Goal: Information Seeking & Learning: Learn about a topic

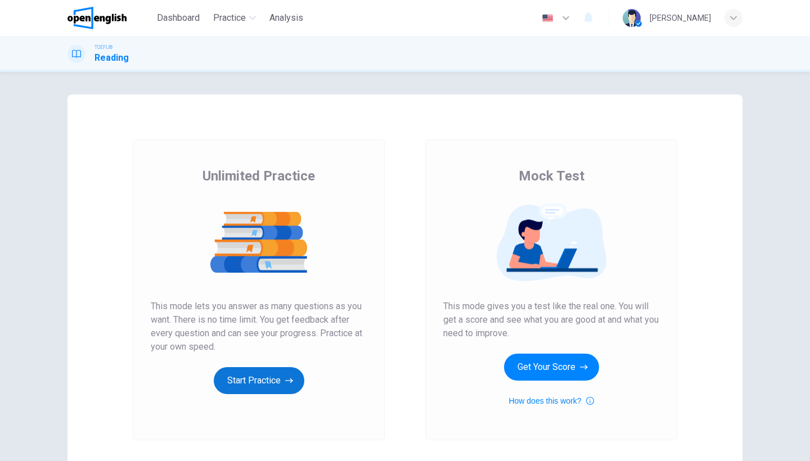
click at [243, 378] on button "Start Practice" at bounding box center [259, 380] width 91 height 27
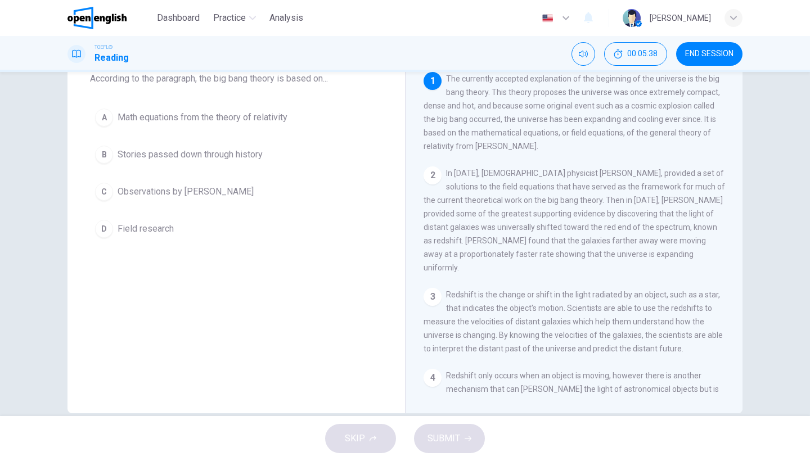
scroll to position [80, 0]
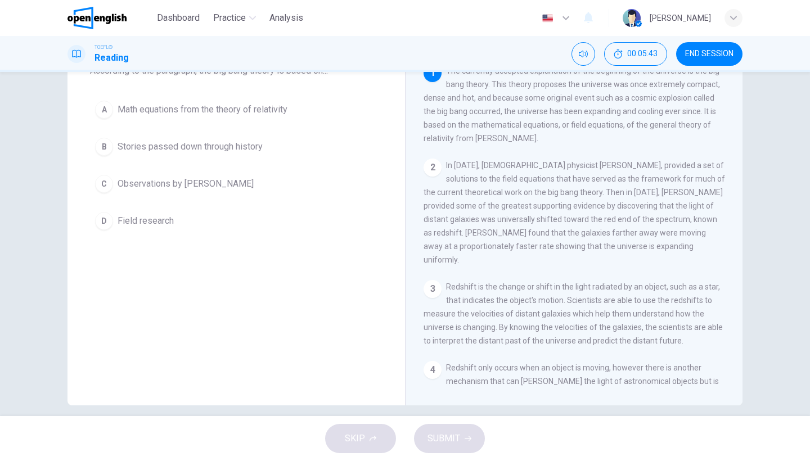
drag, startPoint x: 735, startPoint y: 223, endPoint x: 742, endPoint y: 238, distance: 16.6
click at [742, 238] on div "Question 1 According to the paragraph, the big bang theory is based on... A Mat…" at bounding box center [405, 210] width 711 height 391
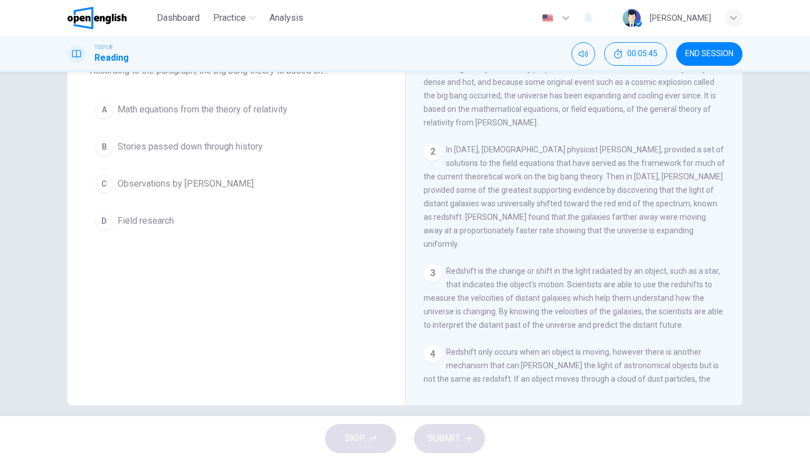
scroll to position [32, 0]
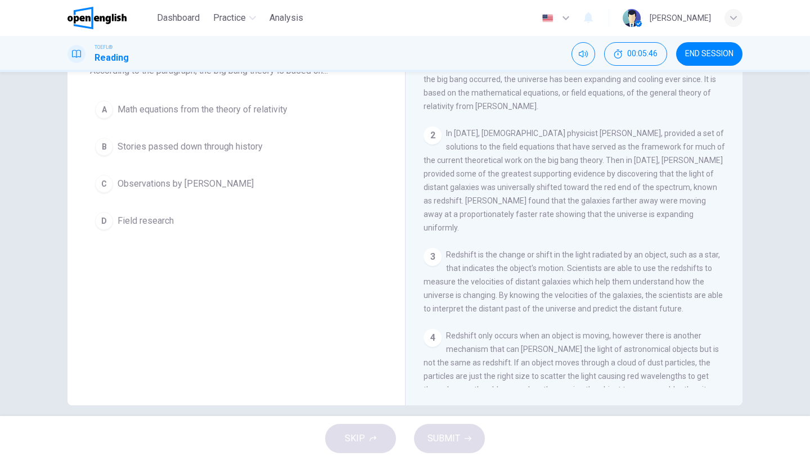
click at [743, 269] on div "Question 1 According to the paragraph, the big bang theory is based on... A Mat…" at bounding box center [405, 210] width 711 height 391
click at [743, 268] on div "Question 1 According to the paragraph, the big bang theory is based on... A Mat…" at bounding box center [405, 210] width 711 height 391
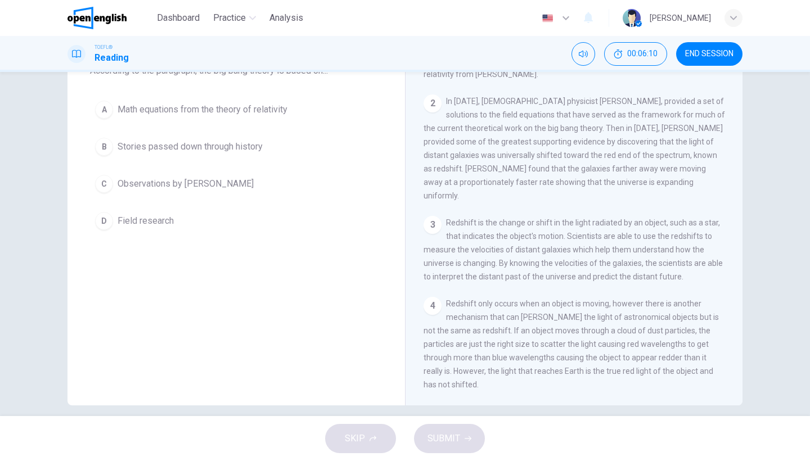
scroll to position [62, 0]
click at [739, 273] on div "Determining The Age of The Earth 1 The currently accepted explanation of the be…" at bounding box center [574, 210] width 338 height 391
drag, startPoint x: 739, startPoint y: 280, endPoint x: 739, endPoint y: 303, distance: 23.1
click at [739, 303] on div "Determining The Age of The Earth 1 The currently accepted explanation of the be…" at bounding box center [574, 210] width 338 height 391
click at [741, 299] on div "Determining The Age of The Earth 1 The currently accepted explanation of the be…" at bounding box center [574, 210] width 338 height 391
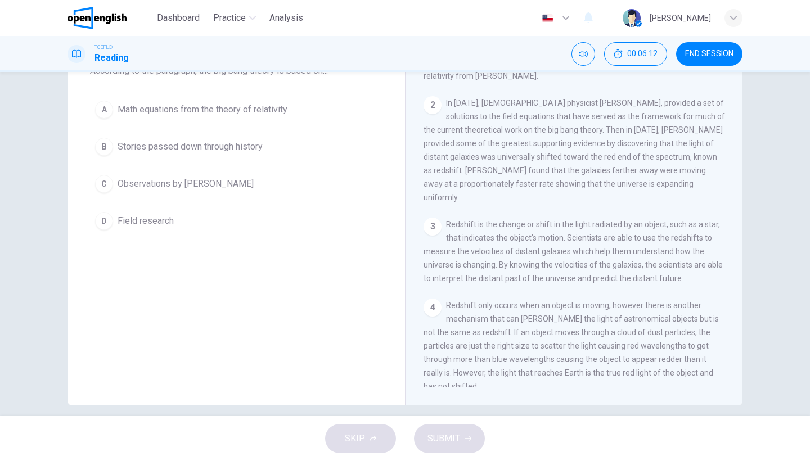
drag, startPoint x: 738, startPoint y: 297, endPoint x: 738, endPoint y: 308, distance: 10.7
click at [738, 308] on div "1 The currently accepted explanation of the beginning of the universe is the bi…" at bounding box center [582, 226] width 316 height 324
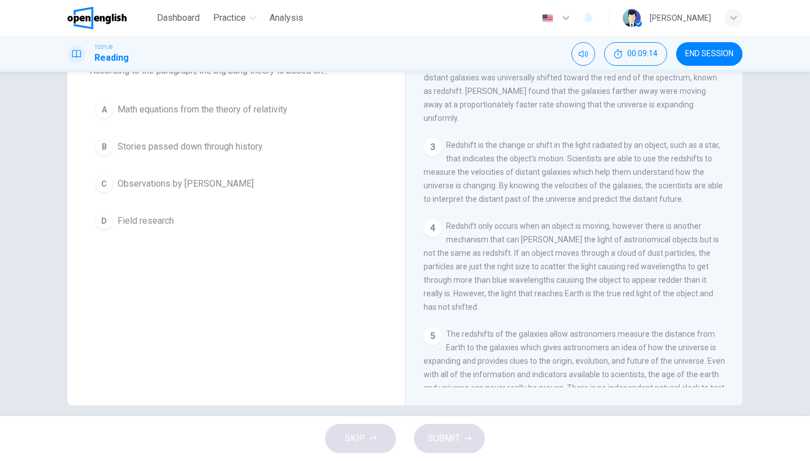
scroll to position [149, 0]
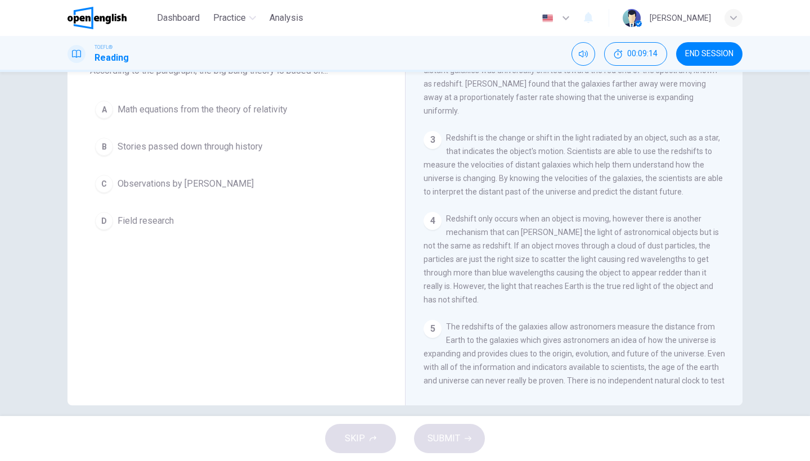
drag, startPoint x: 737, startPoint y: 302, endPoint x: 750, endPoint y: 383, distance: 82.0
click at [750, 383] on div "Question 1 According to the paragraph, the big bang theory is based on... A Mat…" at bounding box center [405, 210] width 711 height 391
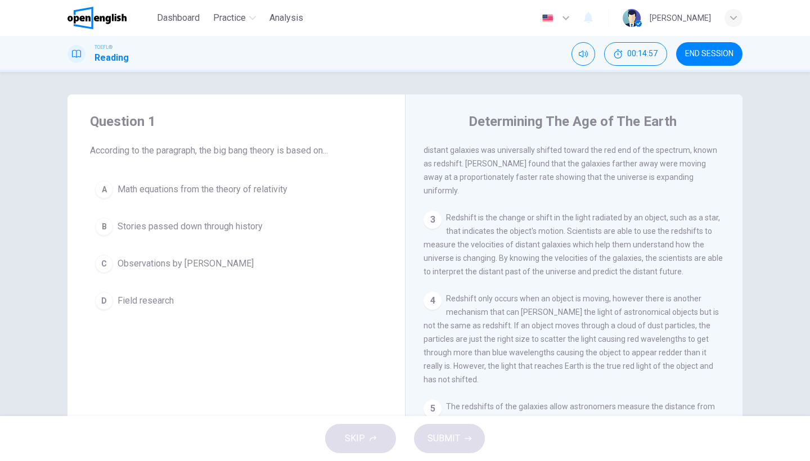
click at [263, 189] on span "Math equations from the theory of relativity" at bounding box center [203, 190] width 170 height 14
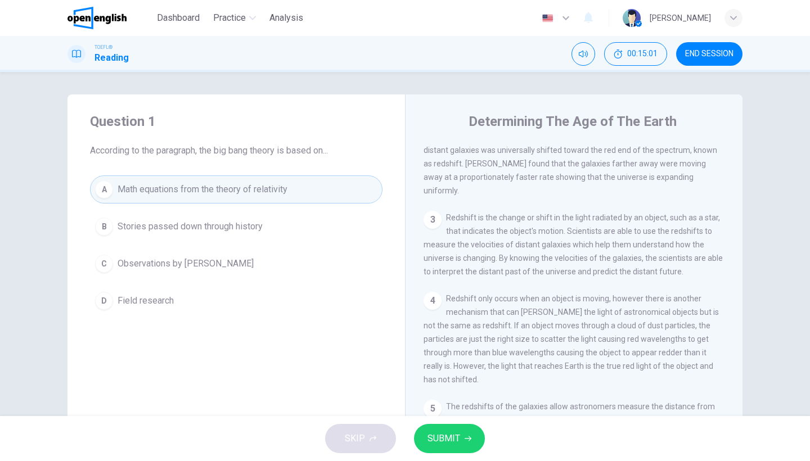
drag, startPoint x: 735, startPoint y: 276, endPoint x: 740, endPoint y: 237, distance: 39.2
click at [740, 237] on div "Determining The Age of The Earth 1 The currently accepted explanation of the be…" at bounding box center [574, 290] width 338 height 391
click at [738, 253] on div "1 The currently accepted explanation of the beginning of the universe is the bi…" at bounding box center [582, 306] width 316 height 324
drag, startPoint x: 738, startPoint y: 253, endPoint x: 736, endPoint y: 207, distance: 45.6
click at [736, 205] on div "1 The currently accepted explanation of the beginning of the universe is the bi…" at bounding box center [582, 306] width 316 height 324
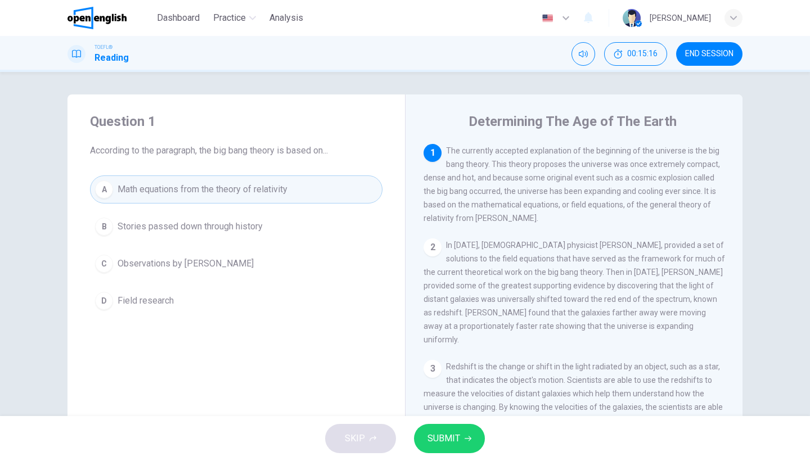
click at [438, 434] on span "SUBMIT" at bounding box center [444, 439] width 33 height 16
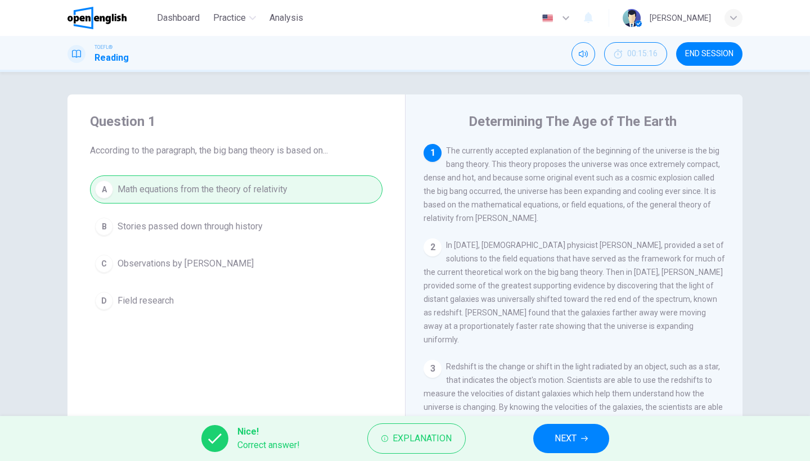
click at [566, 431] on span "NEXT" at bounding box center [566, 439] width 22 height 16
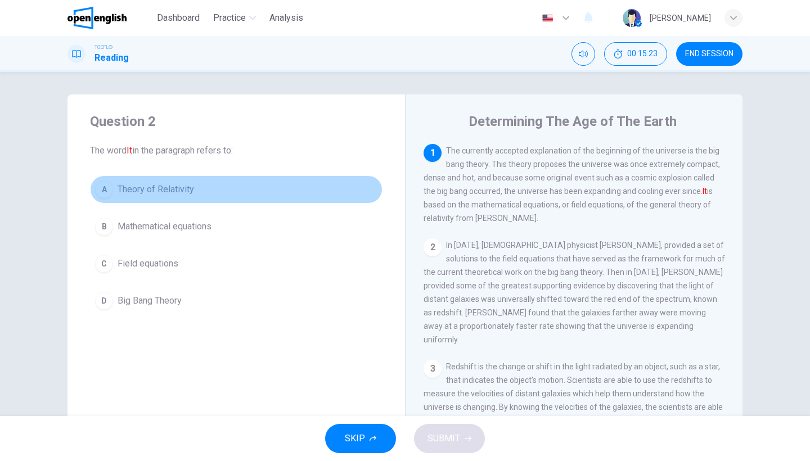
click at [146, 181] on button "A Theory of Relativity" at bounding box center [236, 190] width 293 height 28
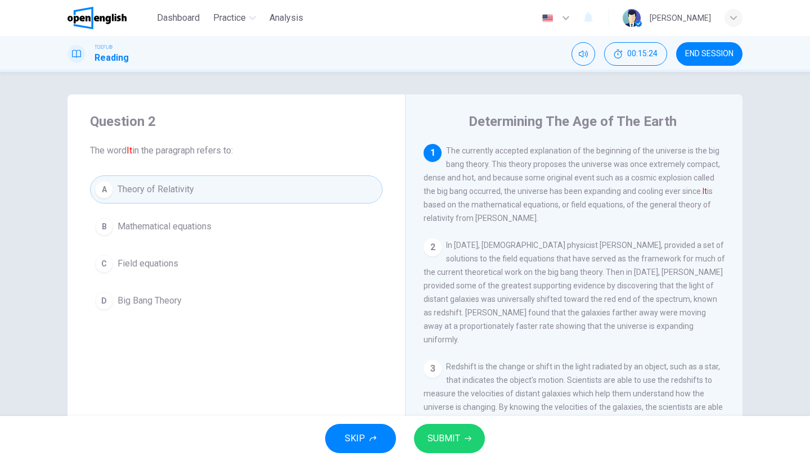
click at [443, 434] on span "SUBMIT" at bounding box center [444, 439] width 33 height 16
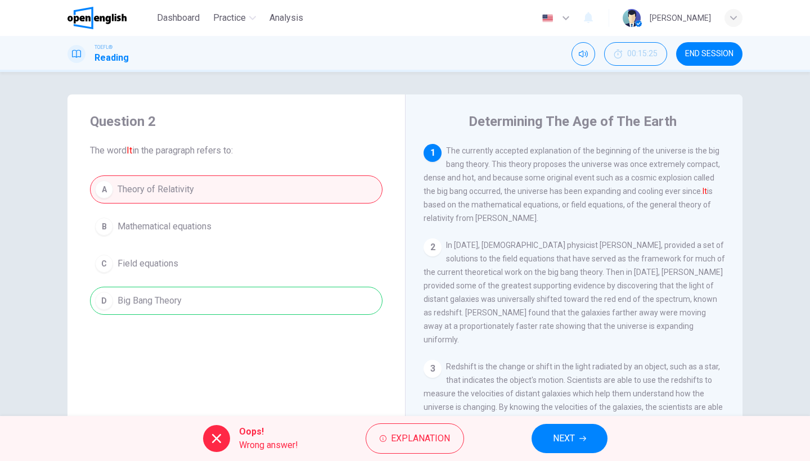
click at [551, 428] on button "NEXT" at bounding box center [570, 438] width 76 height 29
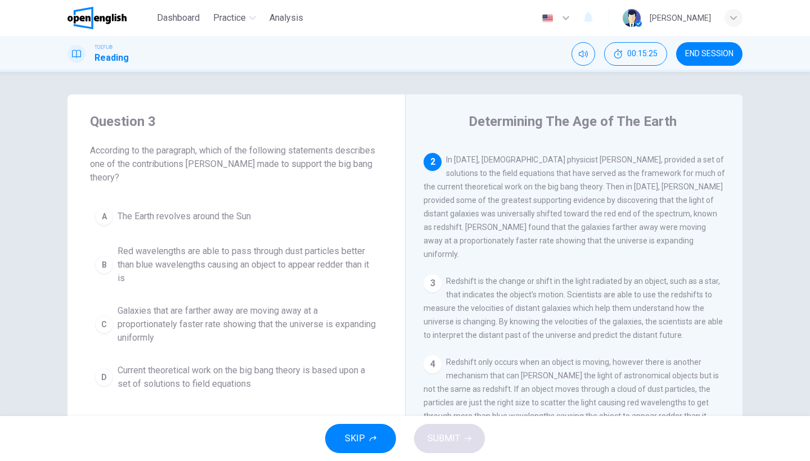
scroll to position [95, 0]
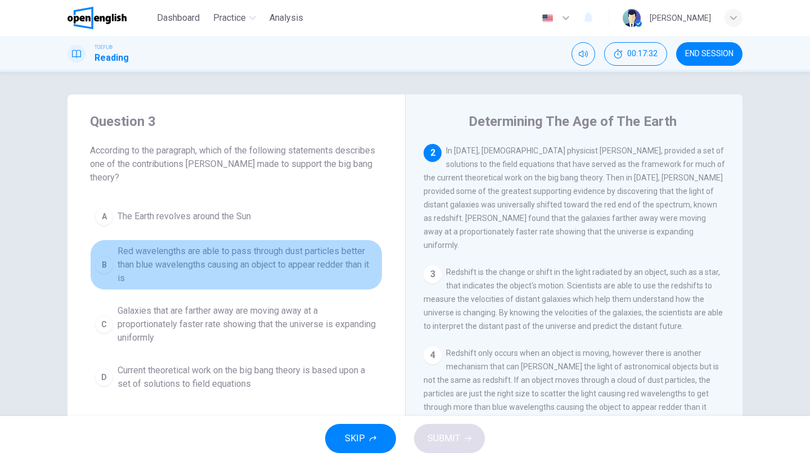
click at [271, 249] on span "Red wavelengths are able to pass through dust particles better than blue wavele…" at bounding box center [248, 265] width 260 height 41
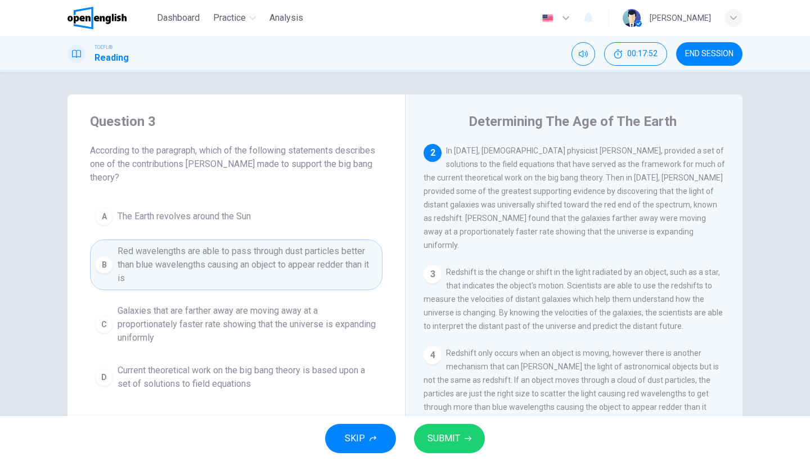
click at [325, 323] on span "Galaxies that are farther away are moving away at a proportionately faster rate…" at bounding box center [248, 324] width 260 height 41
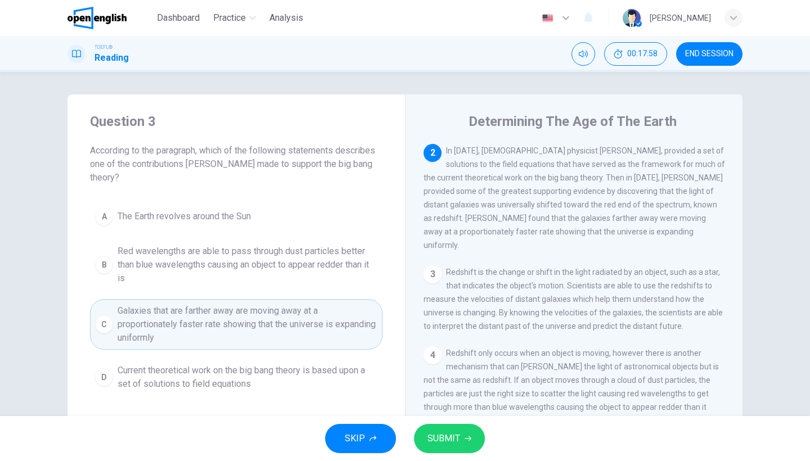
click at [451, 437] on span "SUBMIT" at bounding box center [444, 439] width 33 height 16
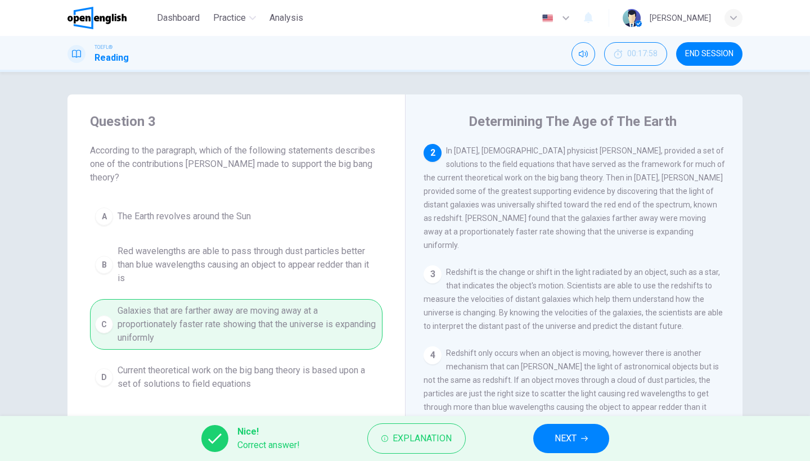
click at [552, 436] on button "NEXT" at bounding box center [571, 438] width 76 height 29
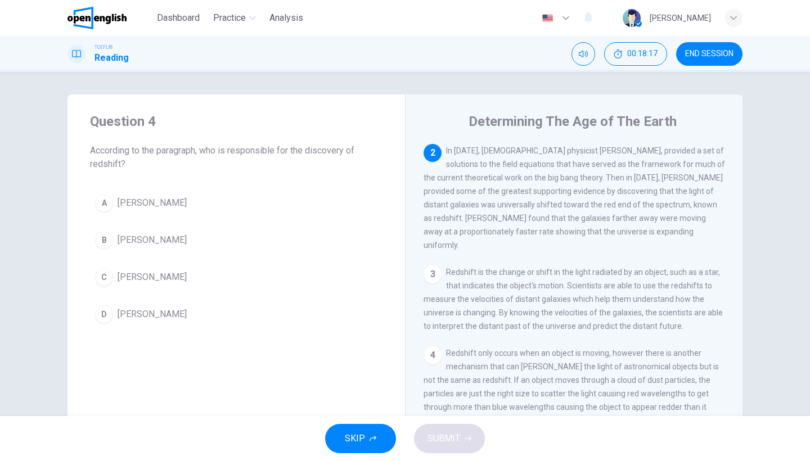
click at [142, 243] on span "[PERSON_NAME]" at bounding box center [152, 241] width 69 height 14
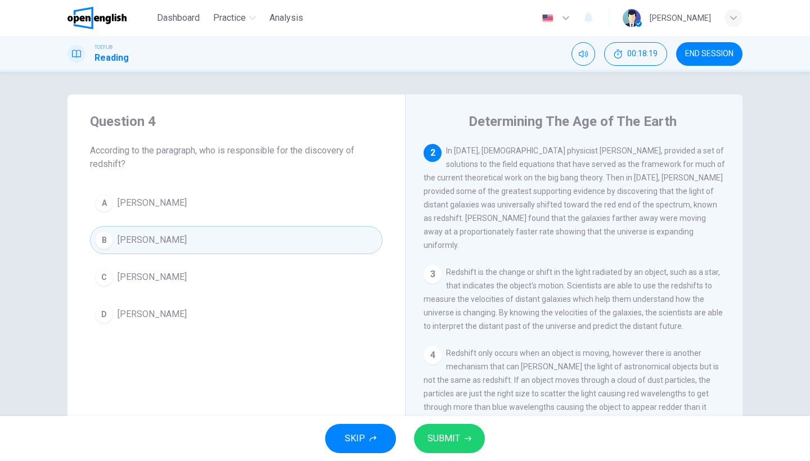
click at [468, 446] on button "SUBMIT" at bounding box center [449, 438] width 71 height 29
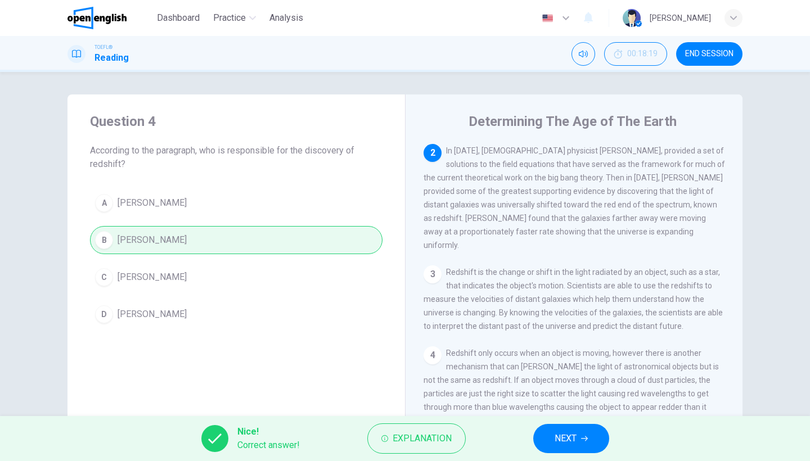
click at [539, 435] on button "NEXT" at bounding box center [571, 438] width 76 height 29
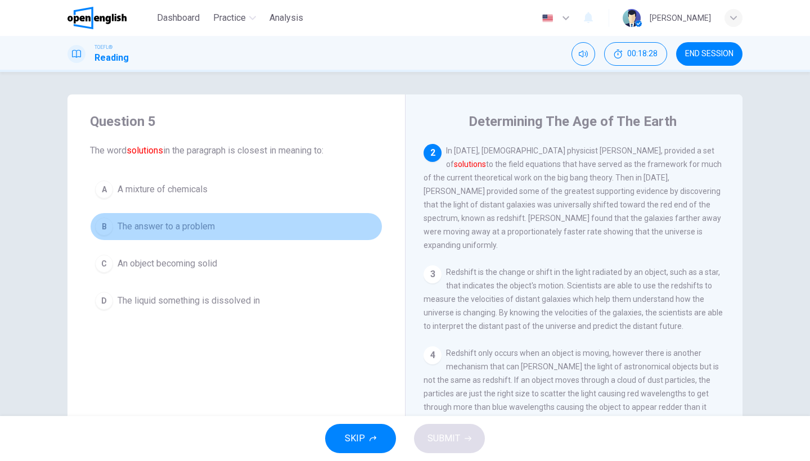
click at [177, 229] on span "The answer to a problem" at bounding box center [166, 227] width 97 height 14
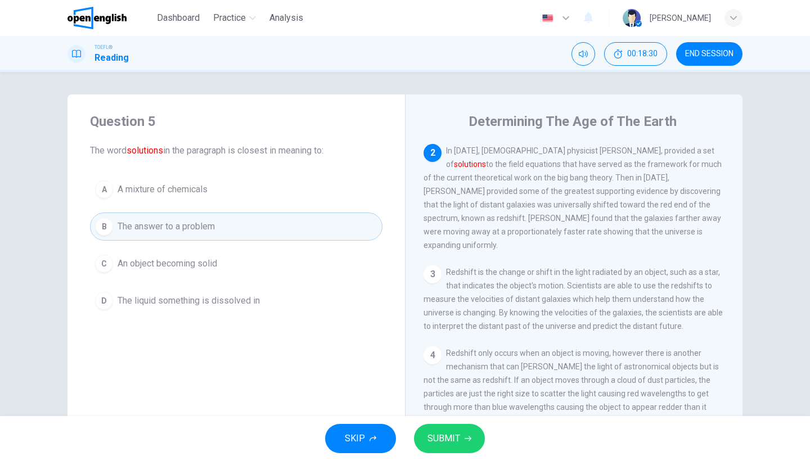
click at [459, 442] on span "SUBMIT" at bounding box center [444, 439] width 33 height 16
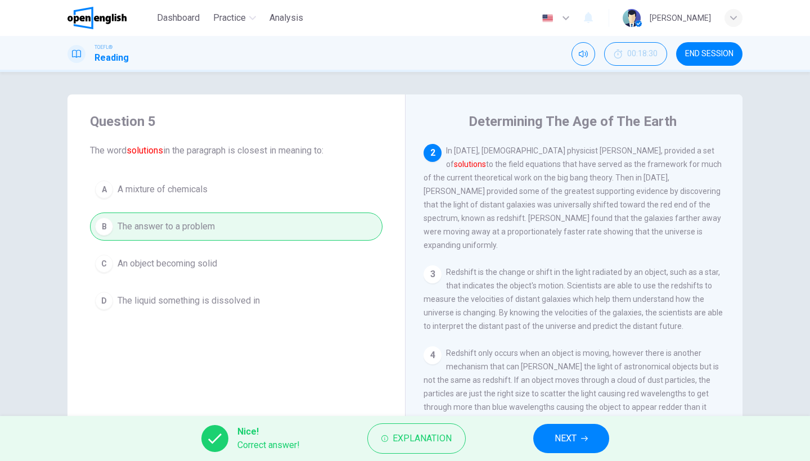
click at [596, 432] on button "NEXT" at bounding box center [571, 438] width 76 height 29
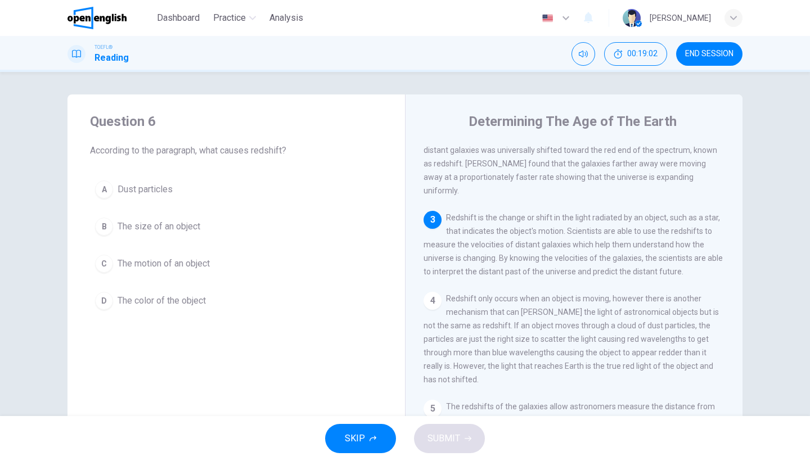
click at [196, 259] on span "The motion of an object" at bounding box center [164, 264] width 92 height 14
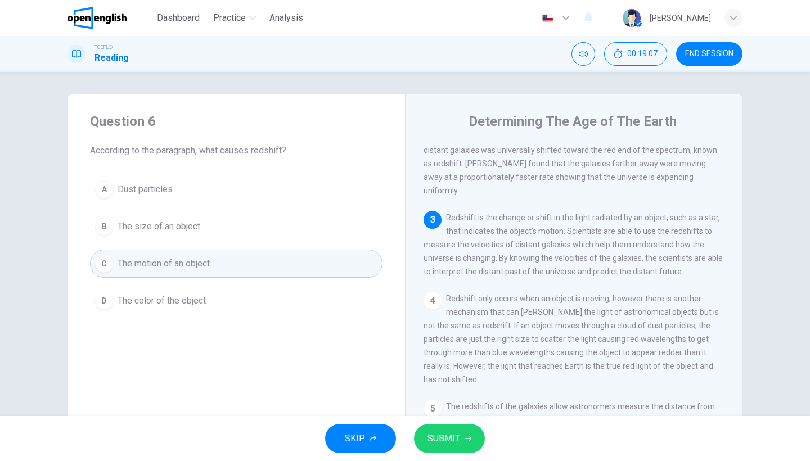
click at [196, 297] on span "The color of the object" at bounding box center [162, 301] width 88 height 14
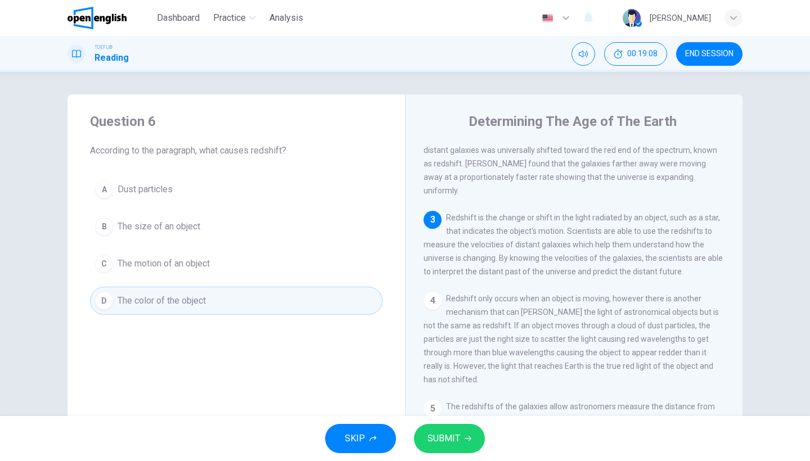
click at [466, 439] on icon "button" at bounding box center [468, 439] width 7 height 7
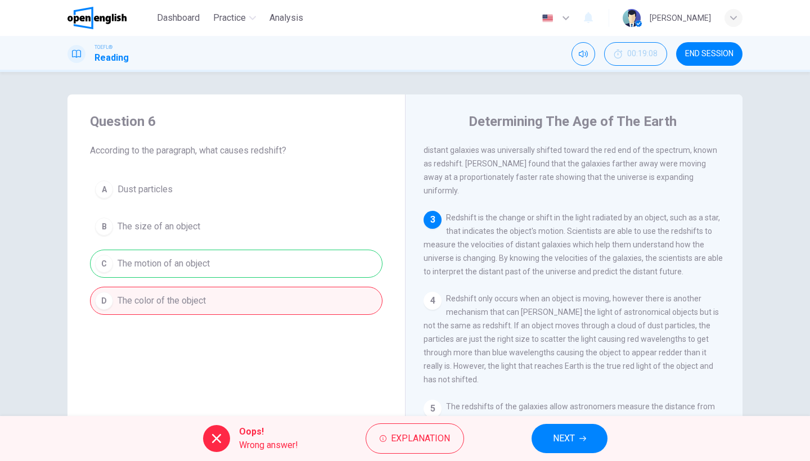
click at [566, 432] on span "NEXT" at bounding box center [564, 439] width 22 height 16
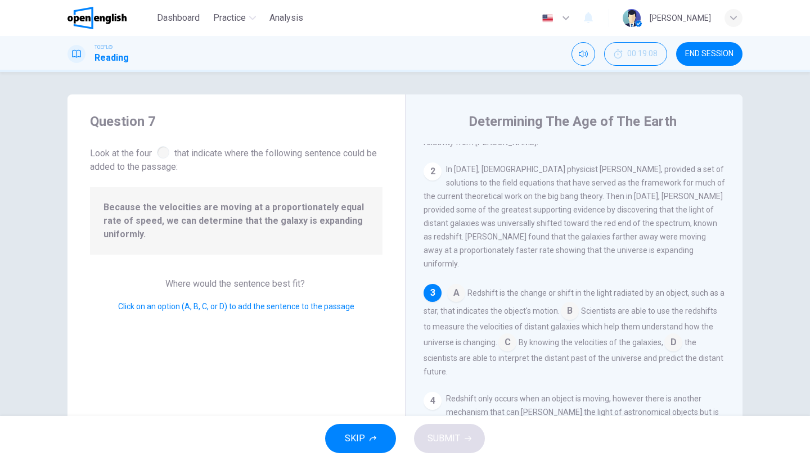
scroll to position [86, 0]
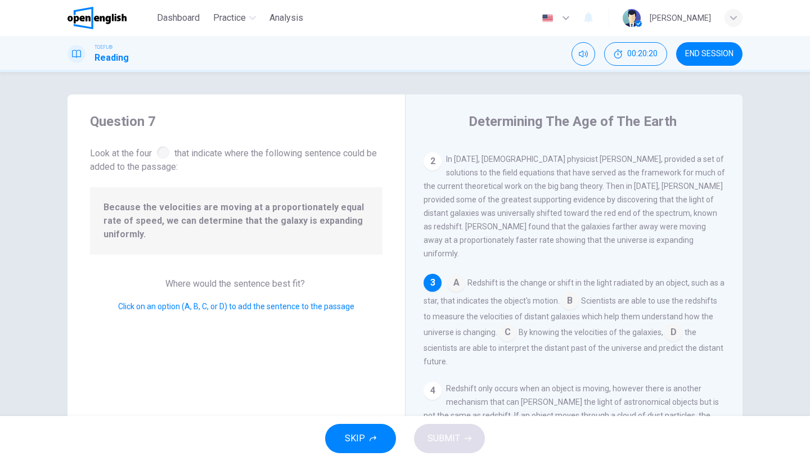
click at [570, 293] on input at bounding box center [570, 302] width 18 height 18
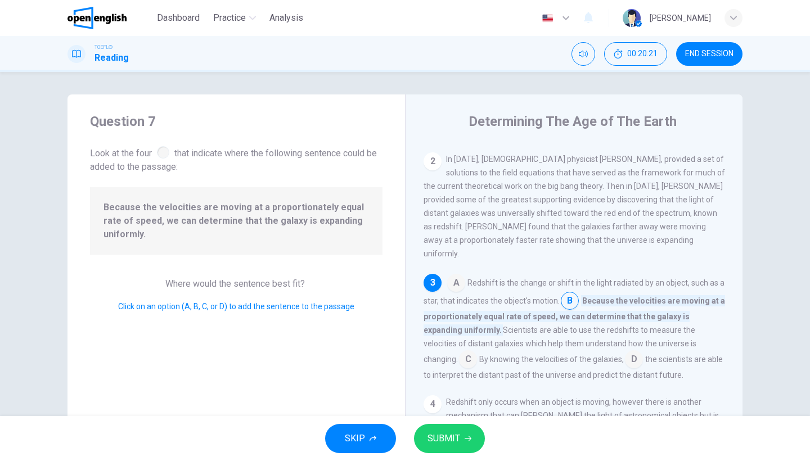
scroll to position [25, 0]
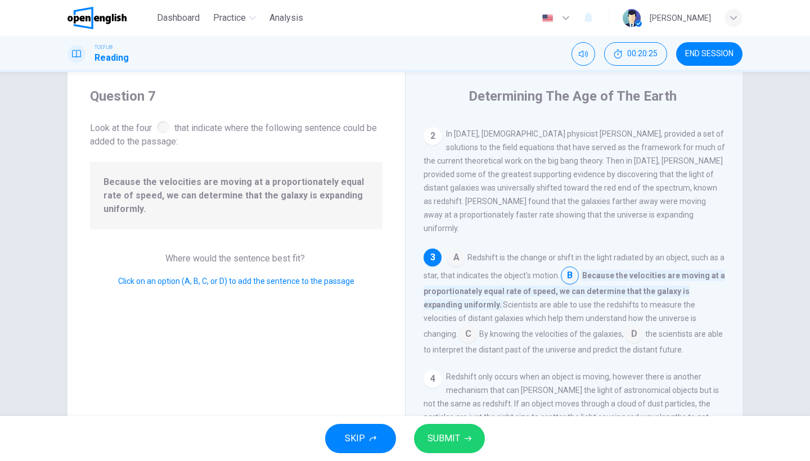
click at [454, 416] on div "SKIP SUBMIT" at bounding box center [405, 438] width 810 height 45
click at [455, 432] on span "SUBMIT" at bounding box center [444, 439] width 33 height 16
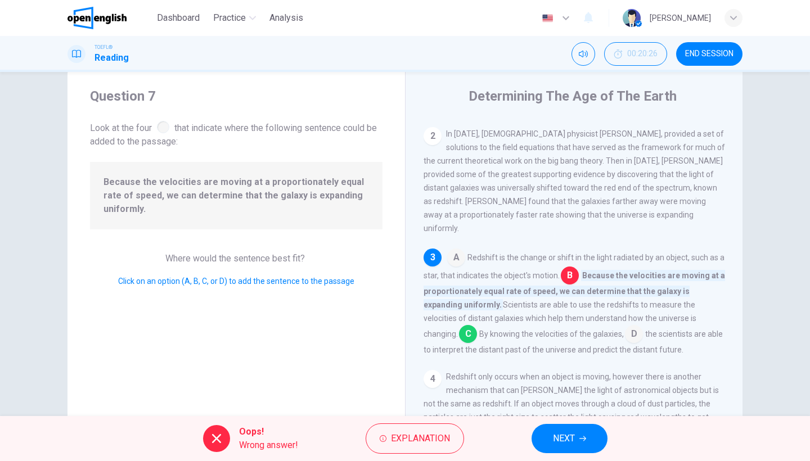
click at [573, 429] on button "NEXT" at bounding box center [570, 438] width 76 height 29
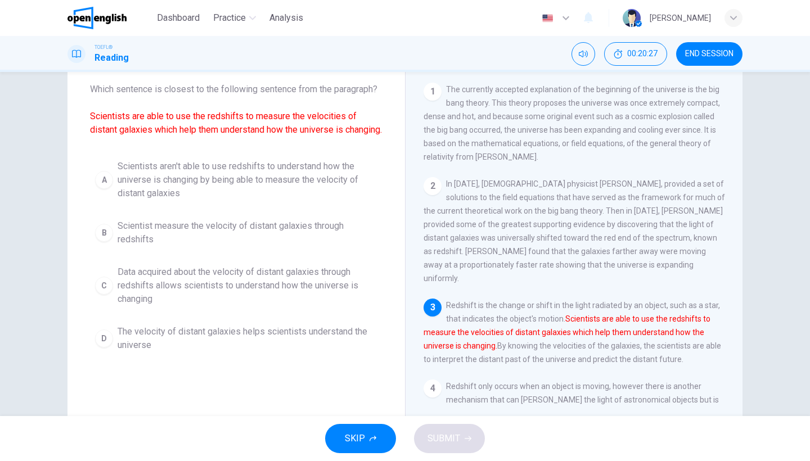
scroll to position [63, 0]
click at [264, 299] on span "Data acquired about the velocity of distant galaxies through redshifts allows s…" at bounding box center [248, 284] width 260 height 41
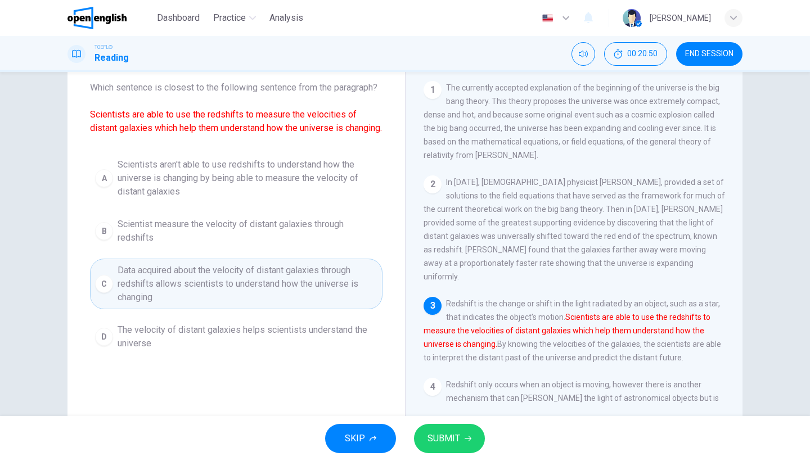
click at [426, 436] on button "SUBMIT" at bounding box center [449, 438] width 71 height 29
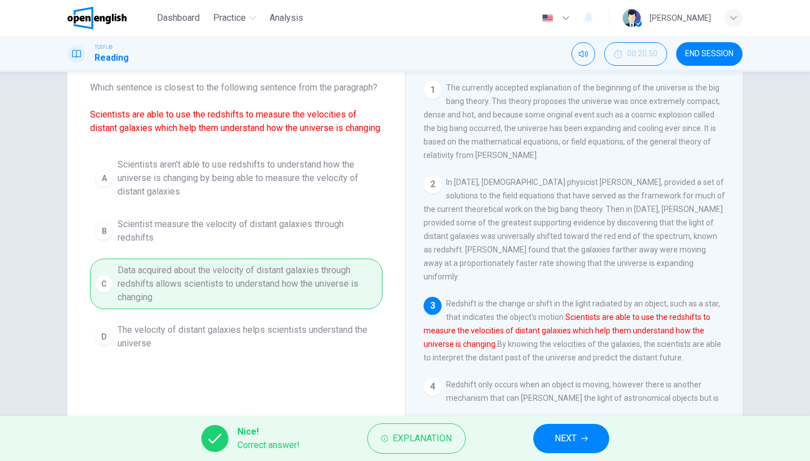
click at [559, 442] on span "NEXT" at bounding box center [566, 439] width 22 height 16
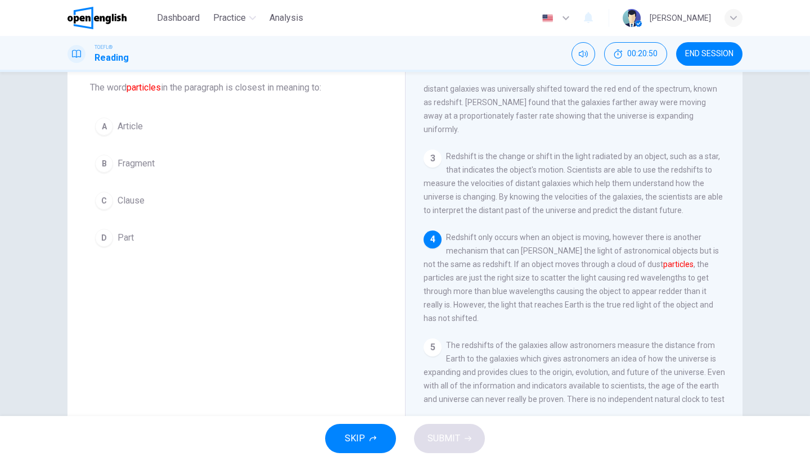
scroll to position [149, 0]
click at [159, 162] on button "B Fragment" at bounding box center [236, 164] width 293 height 28
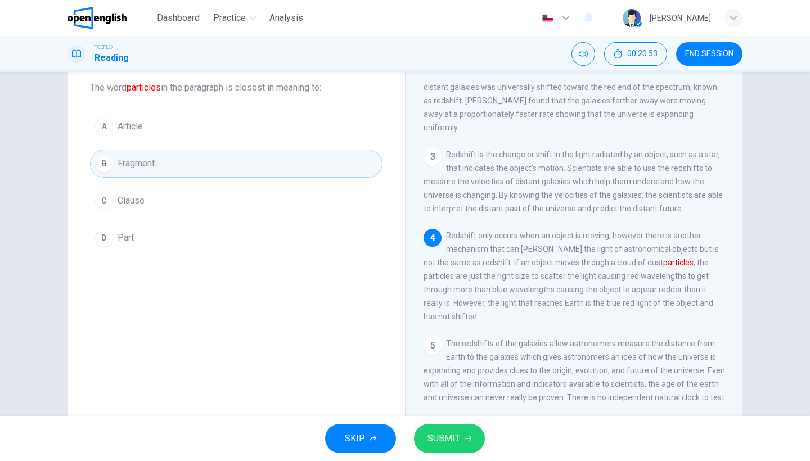
click at [454, 445] on span "SUBMIT" at bounding box center [444, 439] width 33 height 16
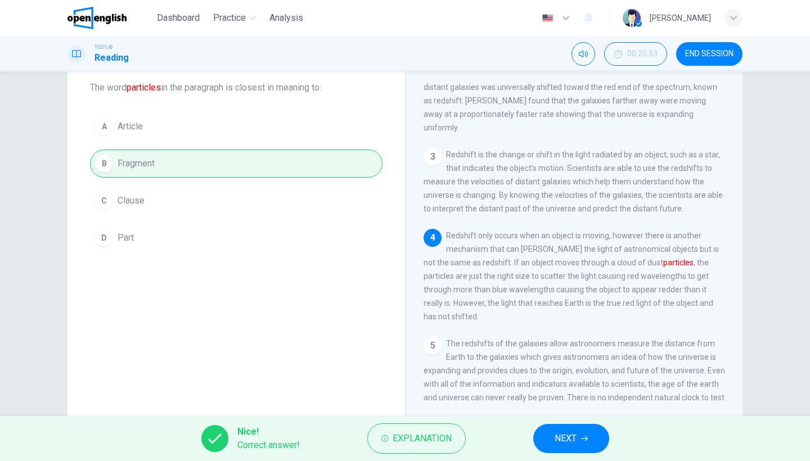
click at [556, 448] on button "NEXT" at bounding box center [571, 438] width 76 height 29
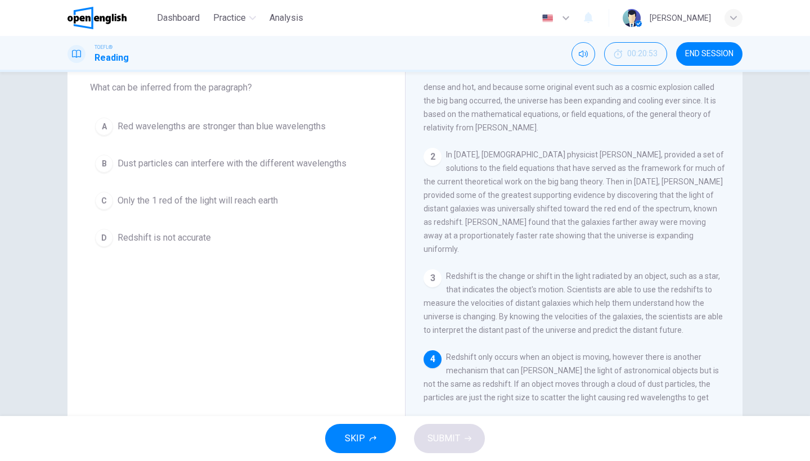
scroll to position [0, 0]
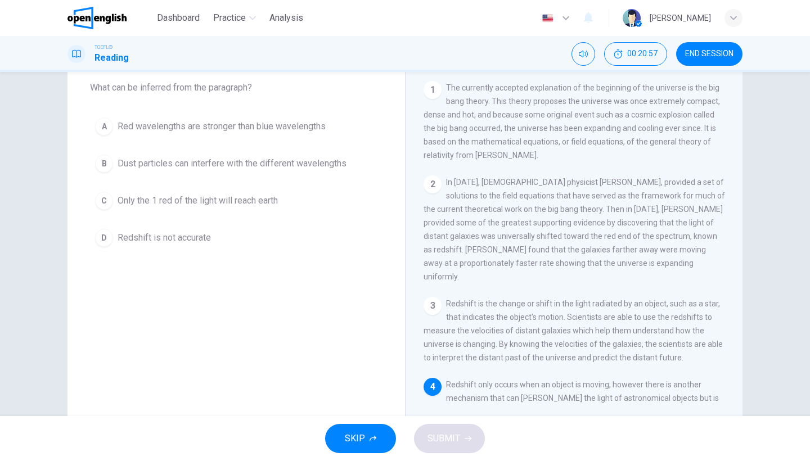
drag, startPoint x: 735, startPoint y: 174, endPoint x: 737, endPoint y: 253, distance: 78.8
click at [739, 280] on div "Determining The Age of The Earth 1 The currently accepted explanation of the be…" at bounding box center [574, 227] width 338 height 391
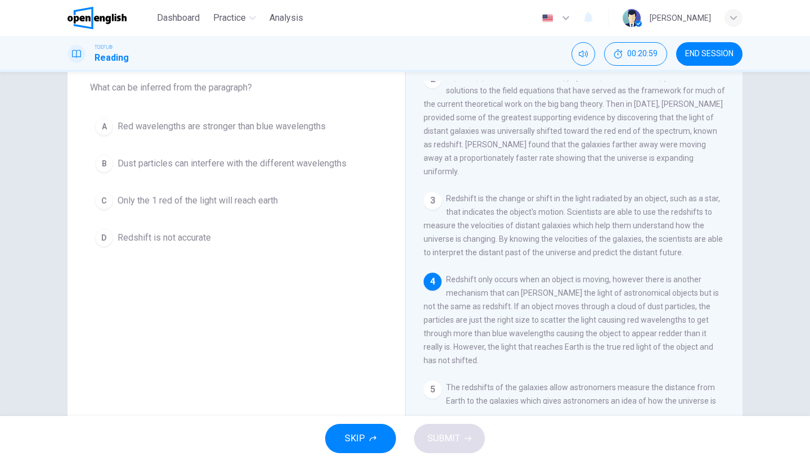
scroll to position [112, 0]
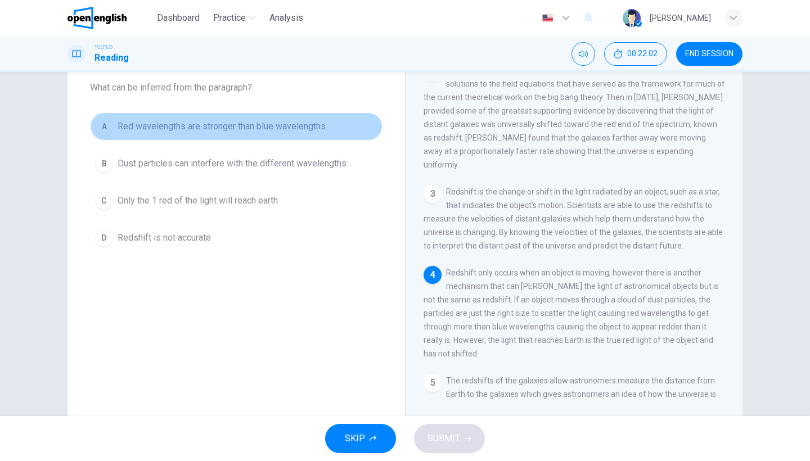
click at [272, 133] on span "Red wavelengths are stronger than blue wavelengths" at bounding box center [222, 127] width 208 height 14
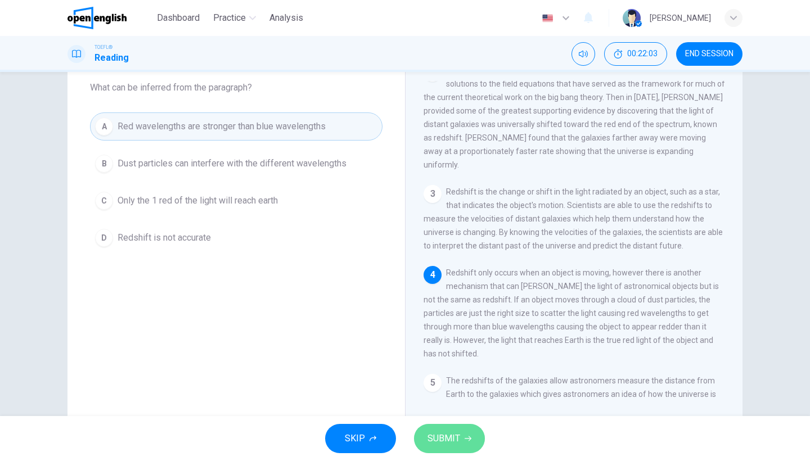
click at [427, 442] on button "SUBMIT" at bounding box center [449, 438] width 71 height 29
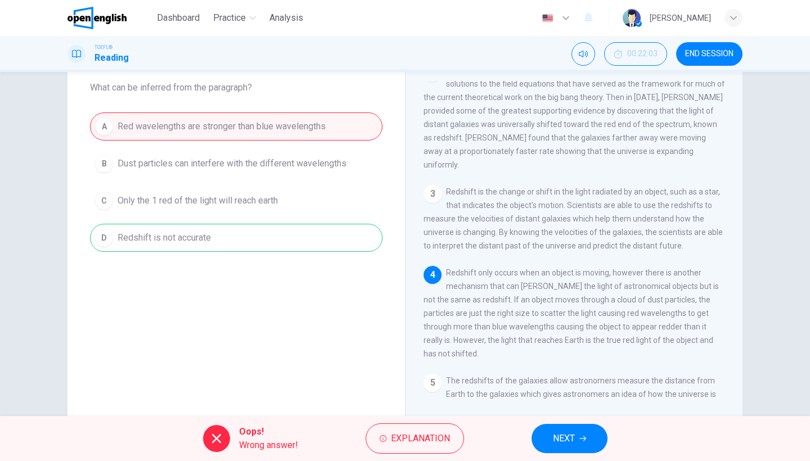
click at [571, 446] on span "NEXT" at bounding box center [564, 439] width 22 height 16
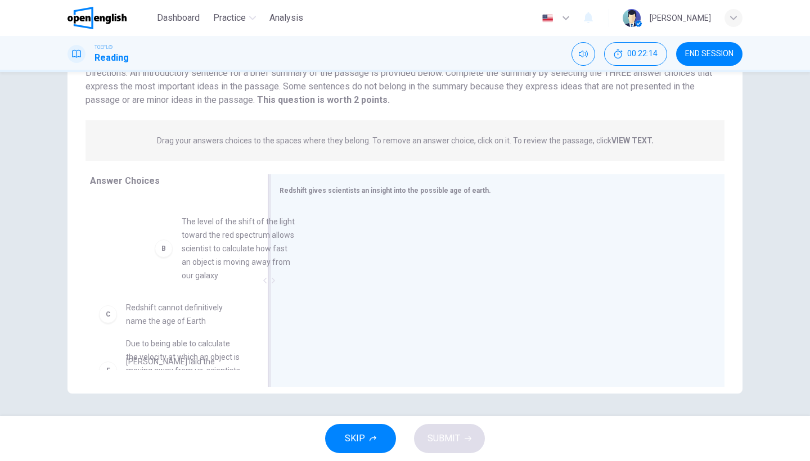
scroll to position [57, 0]
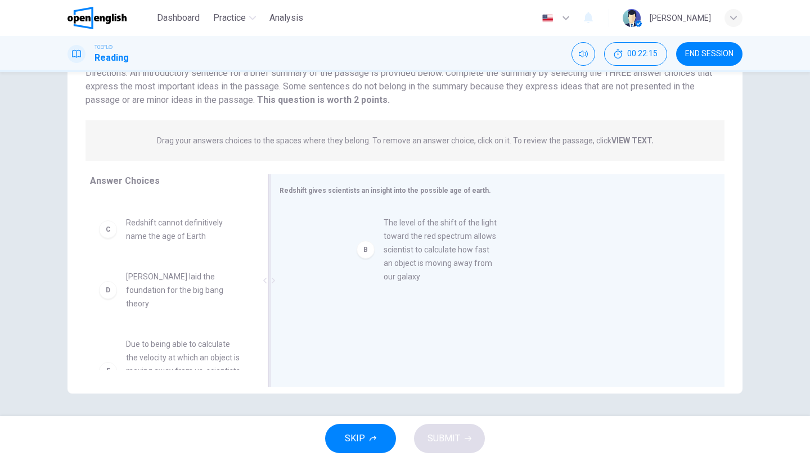
drag, startPoint x: 228, startPoint y: 240, endPoint x: 490, endPoint y: 241, distance: 261.7
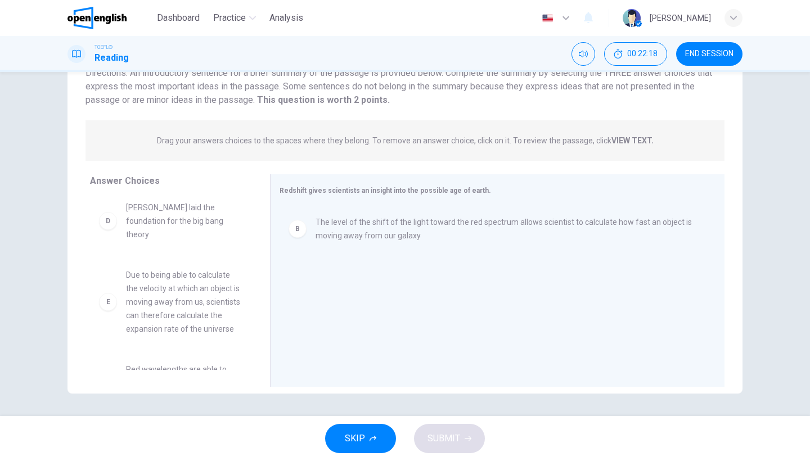
scroll to position [153, 0]
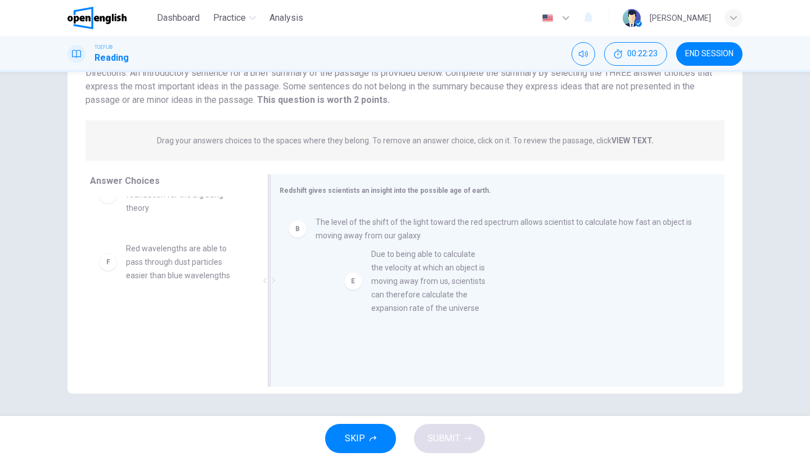
drag, startPoint x: 183, startPoint y: 279, endPoint x: 448, endPoint y: 288, distance: 265.2
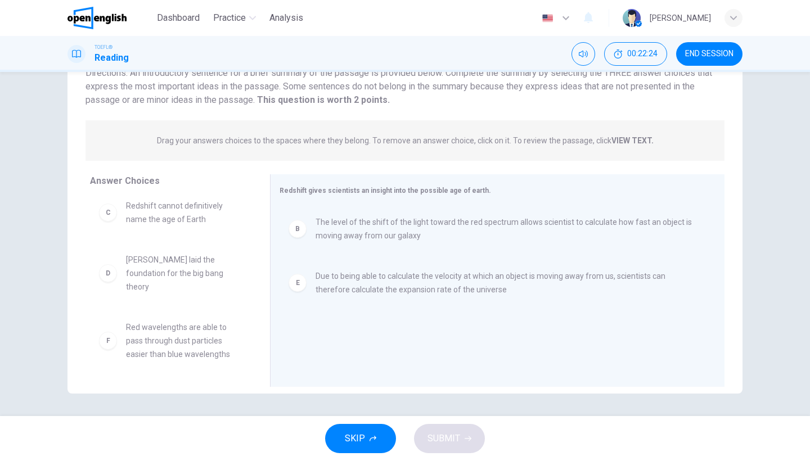
scroll to position [74, 0]
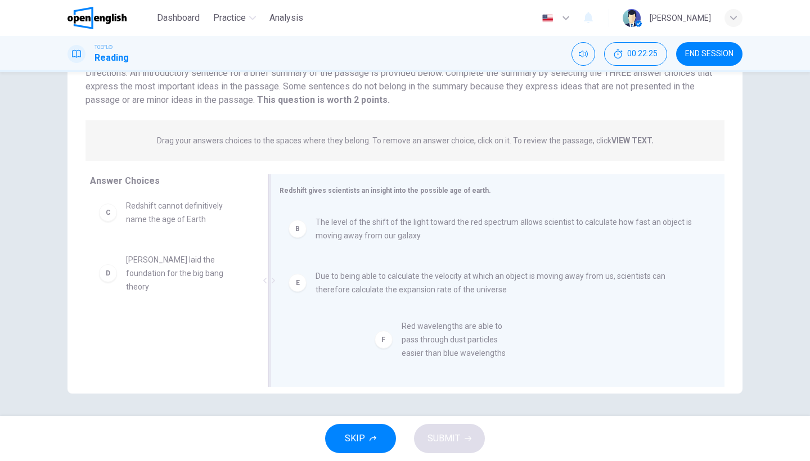
drag, startPoint x: 248, startPoint y: 337, endPoint x: 494, endPoint y: 334, distance: 246.5
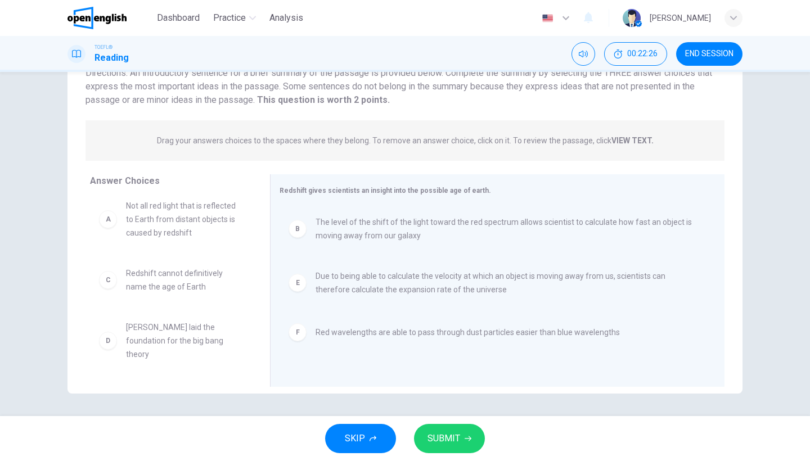
scroll to position [7, 0]
click at [455, 436] on span "SUBMIT" at bounding box center [444, 439] width 33 height 16
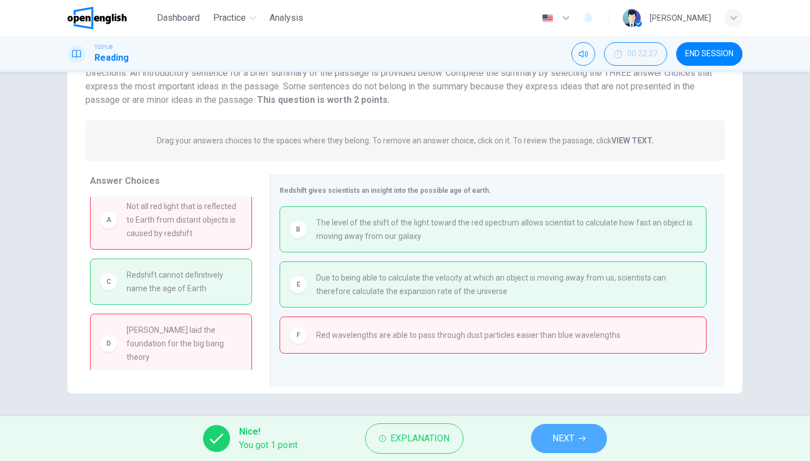
click at [571, 428] on button "NEXT" at bounding box center [569, 438] width 76 height 29
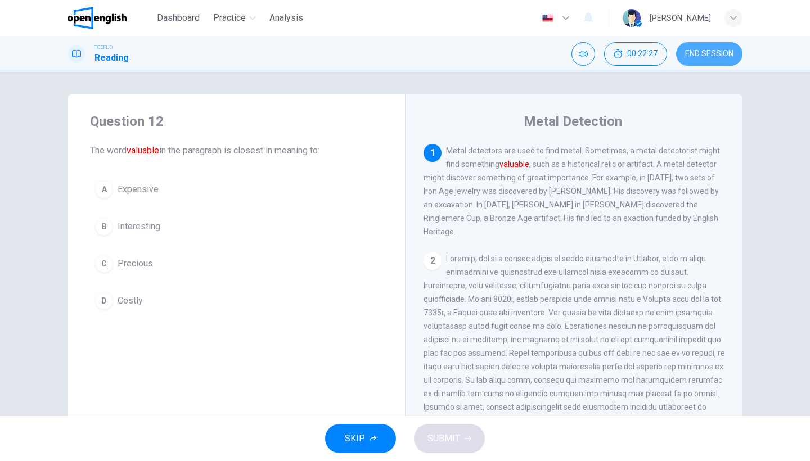
click at [737, 45] on button "END SESSION" at bounding box center [709, 54] width 66 height 24
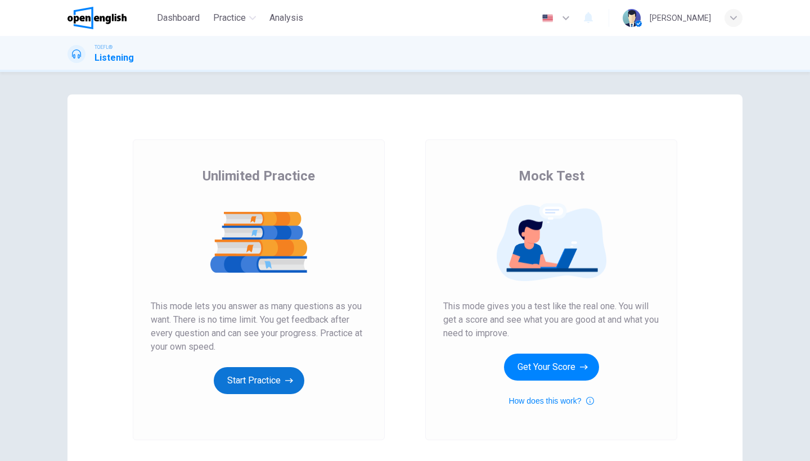
click at [250, 388] on button "Start Practice" at bounding box center [259, 380] width 91 height 27
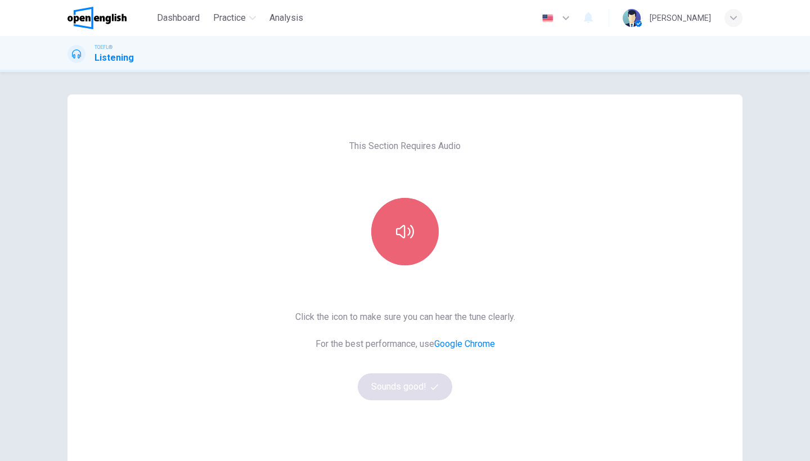
click at [377, 229] on button "button" at bounding box center [405, 232] width 68 height 68
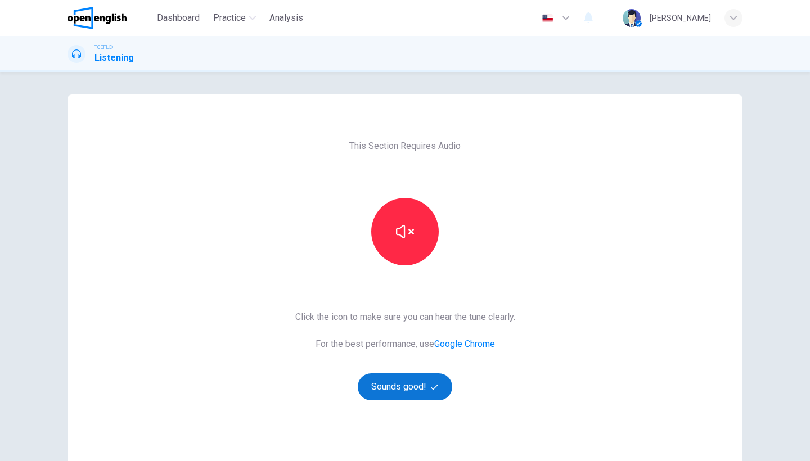
click at [391, 383] on button "Sounds good!" at bounding box center [405, 387] width 95 height 27
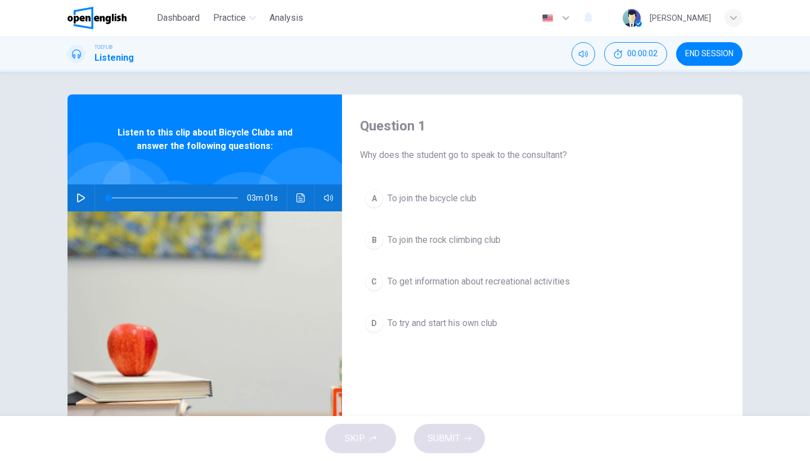
click at [77, 195] on icon "button" at bounding box center [81, 198] width 9 height 9
type input "*"
click at [456, 201] on span "To join the bicycle club" at bounding box center [432, 199] width 89 height 14
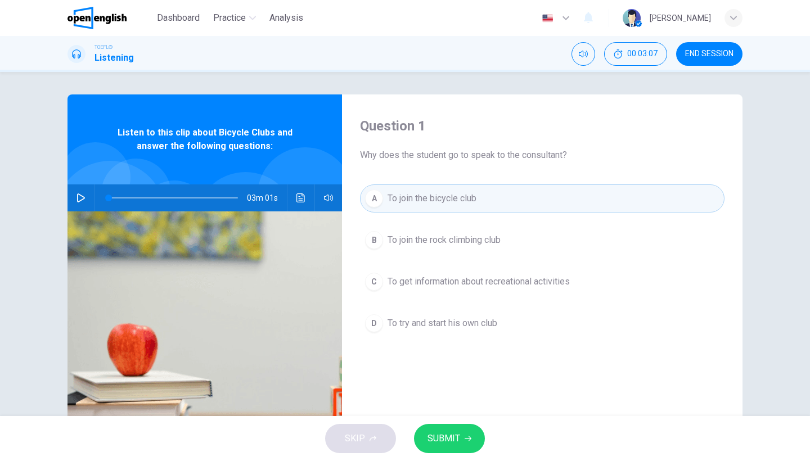
click at [454, 435] on span "SUBMIT" at bounding box center [444, 439] width 33 height 16
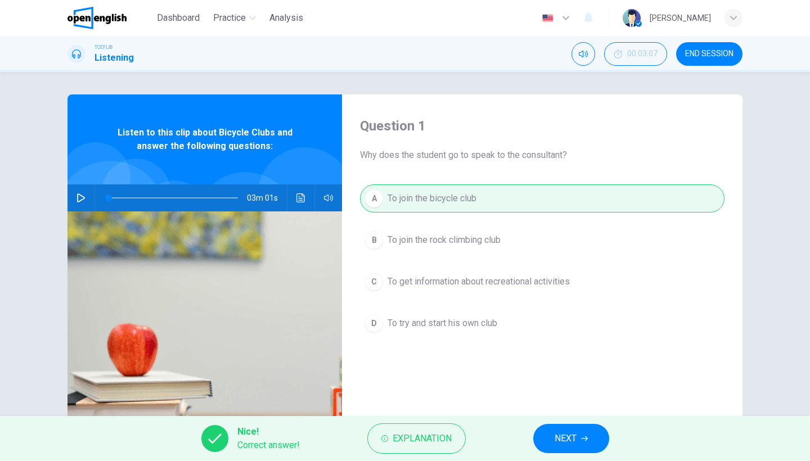
click at [569, 436] on span "NEXT" at bounding box center [566, 439] width 22 height 16
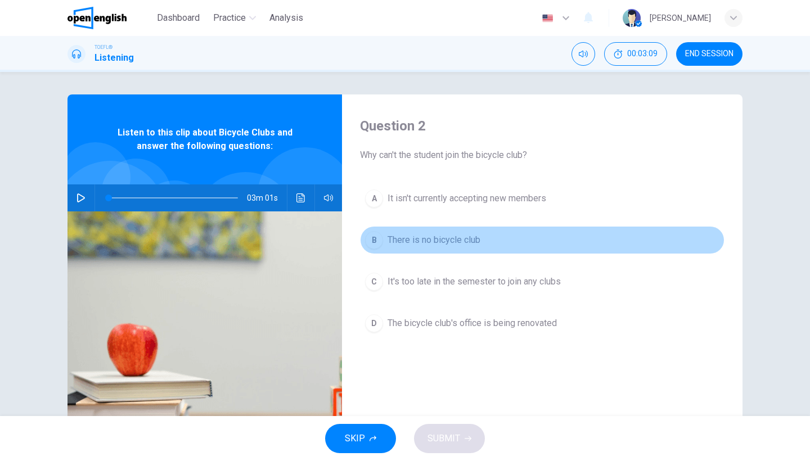
click at [575, 248] on button "B There is no bicycle club" at bounding box center [542, 240] width 365 height 28
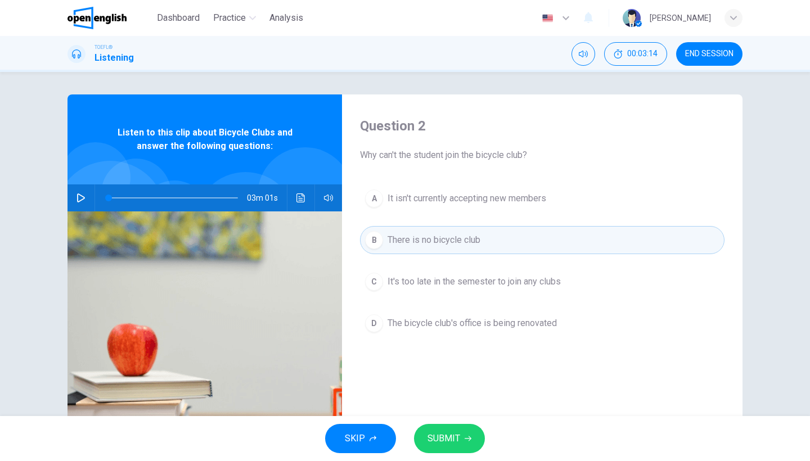
click at [466, 273] on button "C It's too late in the semester to join any clubs" at bounding box center [542, 282] width 365 height 28
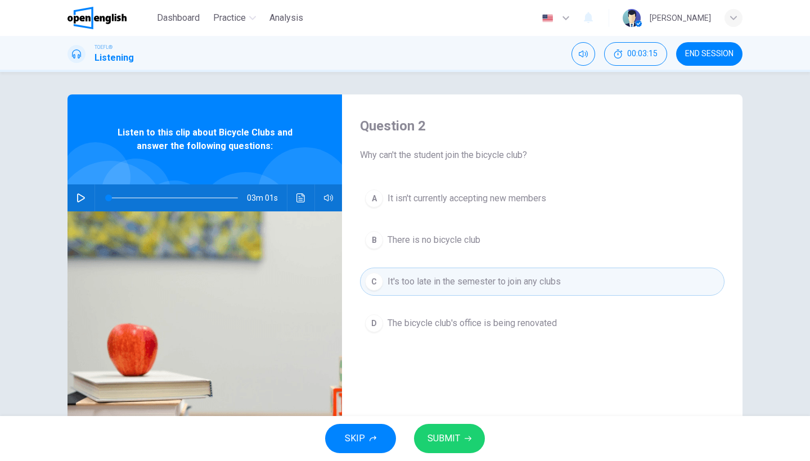
click at [439, 437] on span "SUBMIT" at bounding box center [444, 439] width 33 height 16
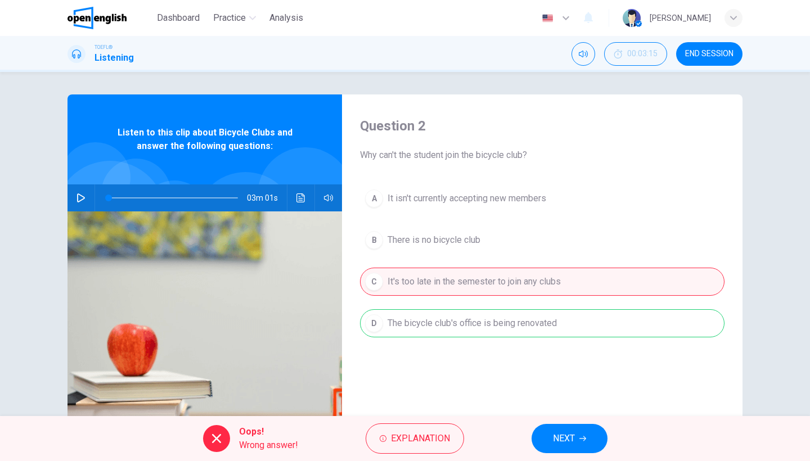
click at [551, 432] on button "NEXT" at bounding box center [570, 438] width 76 height 29
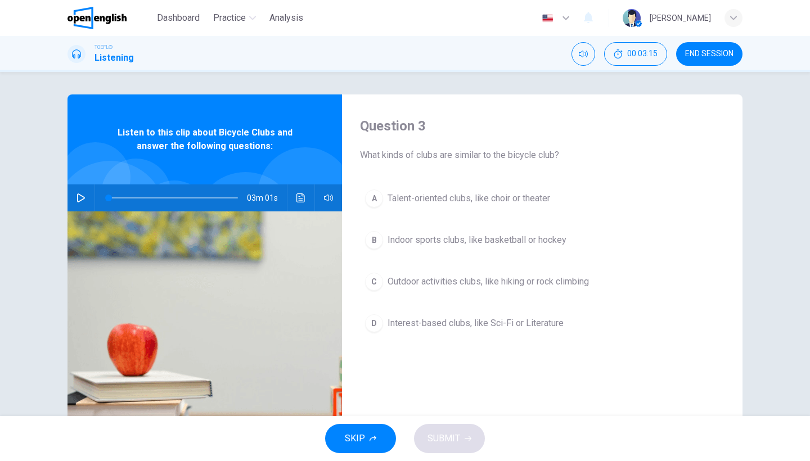
click at [551, 432] on div "SKIP SUBMIT" at bounding box center [405, 438] width 810 height 45
click at [466, 280] on span "Outdoor activities clubs, like hiking or rock climbing" at bounding box center [488, 282] width 201 height 14
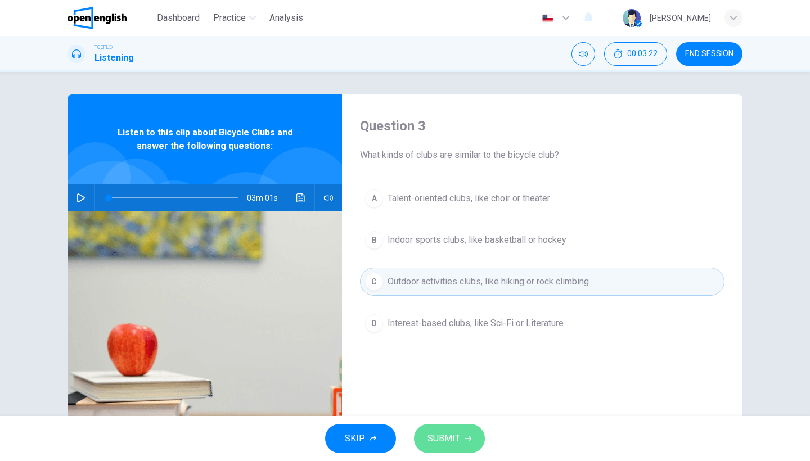
click at [445, 437] on span "SUBMIT" at bounding box center [444, 439] width 33 height 16
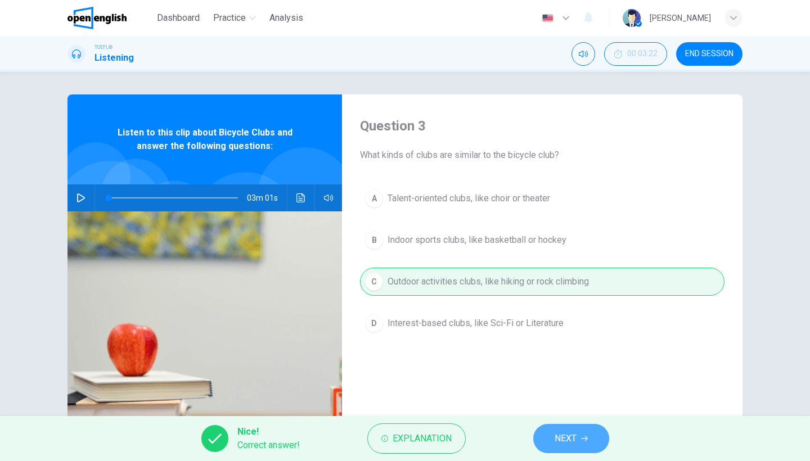
click at [537, 439] on button "NEXT" at bounding box center [571, 438] width 76 height 29
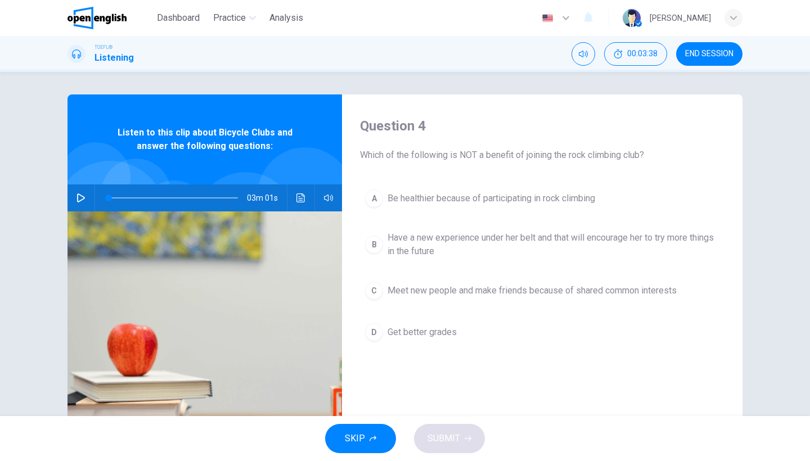
click at [437, 336] on span "Get better grades" at bounding box center [422, 333] width 69 height 14
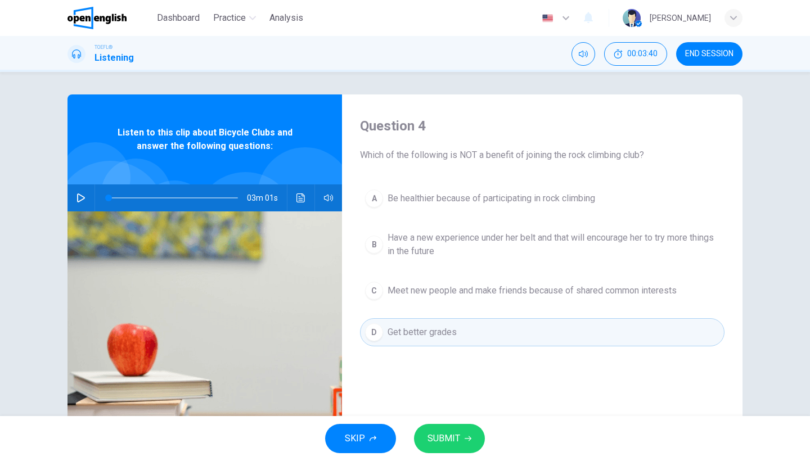
click at [449, 427] on button "SUBMIT" at bounding box center [449, 438] width 71 height 29
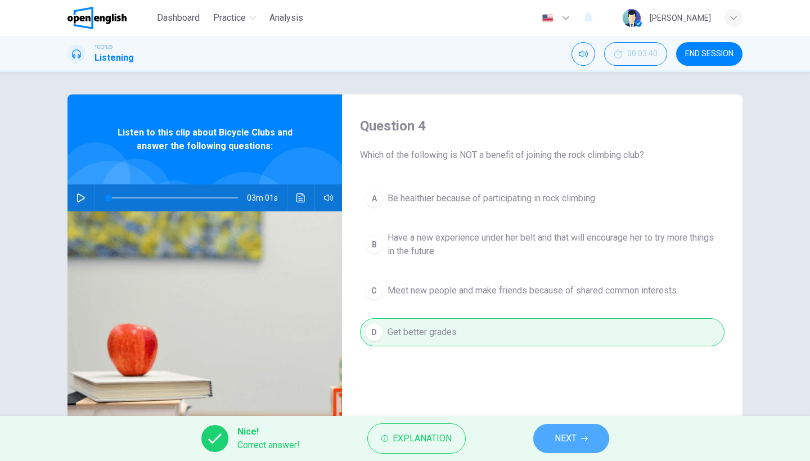
click at [562, 425] on button "NEXT" at bounding box center [571, 438] width 76 height 29
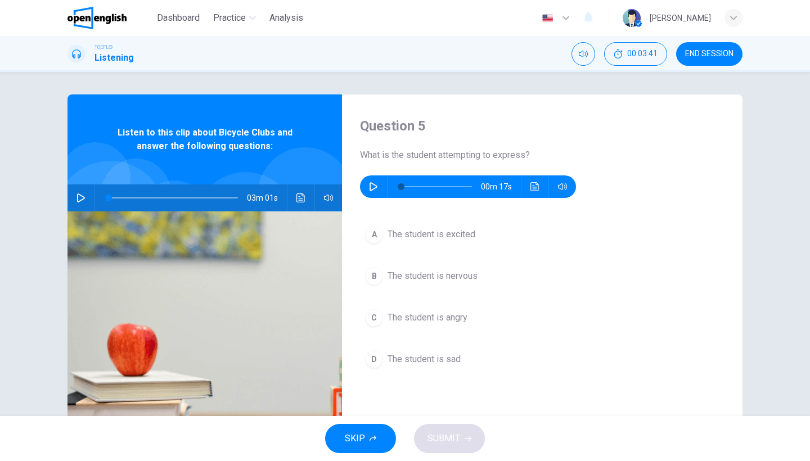
click at [376, 187] on icon "button" at bounding box center [373, 186] width 9 height 9
type input "*"
click at [455, 269] on button "B The student is nervous" at bounding box center [542, 276] width 365 height 28
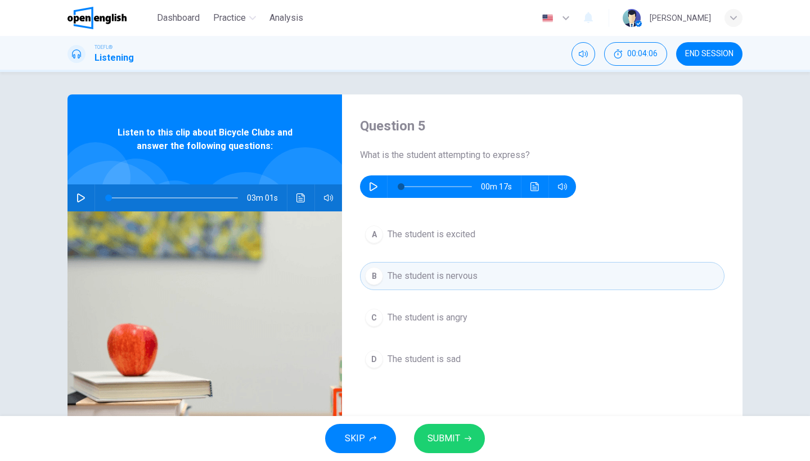
click at [438, 432] on span "SUBMIT" at bounding box center [444, 439] width 33 height 16
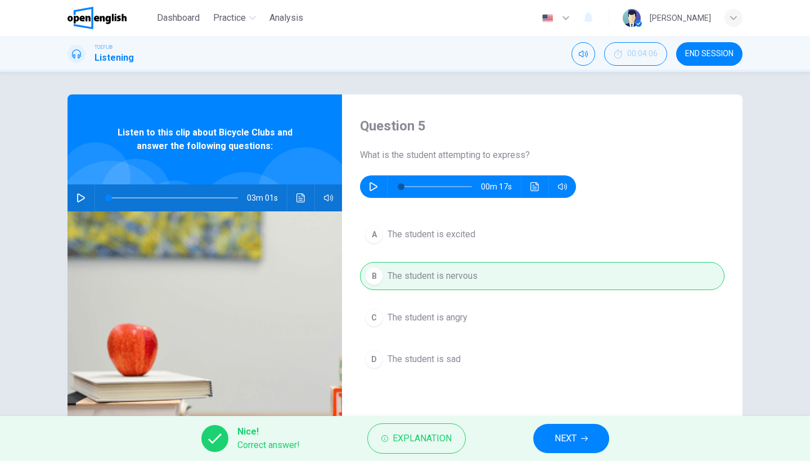
click at [566, 434] on span "NEXT" at bounding box center [566, 439] width 22 height 16
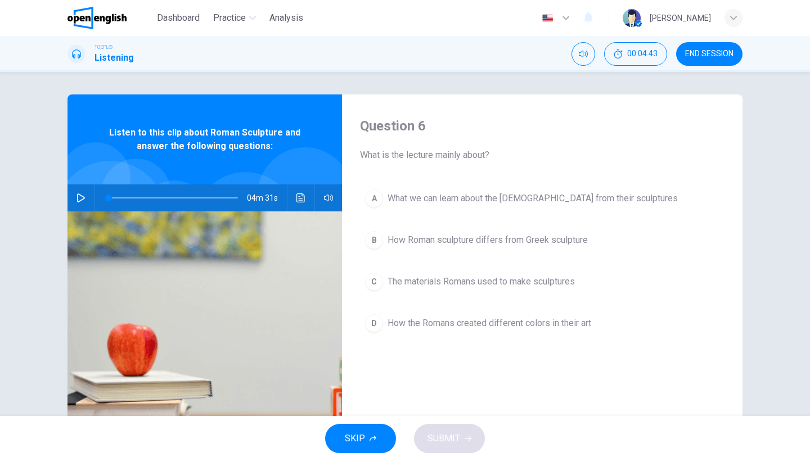
drag, startPoint x: 78, startPoint y: 198, endPoint x: 84, endPoint y: 194, distance: 6.6
click at [78, 198] on icon "button" at bounding box center [81, 198] width 9 height 9
type input "*"
click at [577, 242] on span "How Roman sculpture differs from Greek sculpture" at bounding box center [488, 241] width 200 height 14
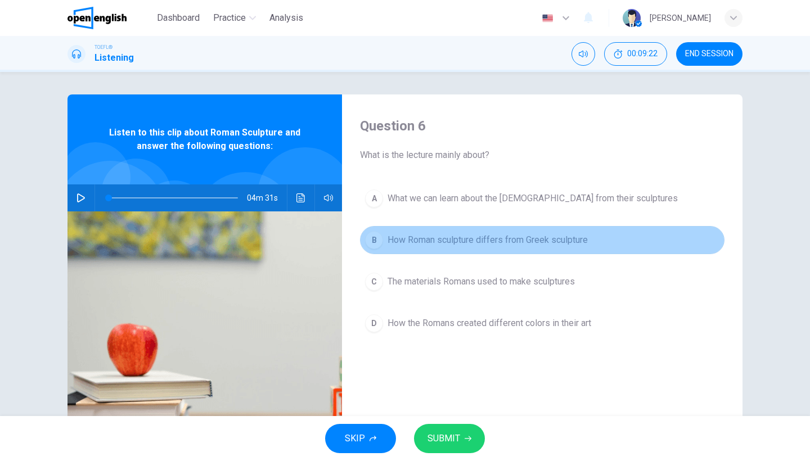
click at [577, 242] on span "How Roman sculpture differs from Greek sculpture" at bounding box center [488, 241] width 200 height 14
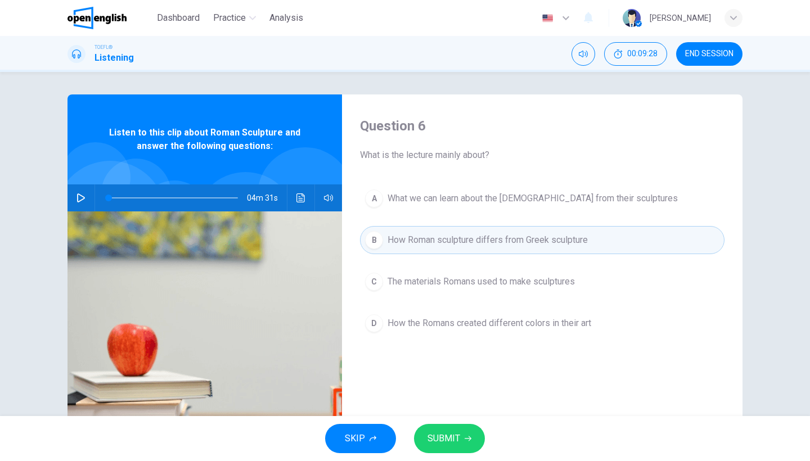
click at [453, 428] on button "SUBMIT" at bounding box center [449, 438] width 71 height 29
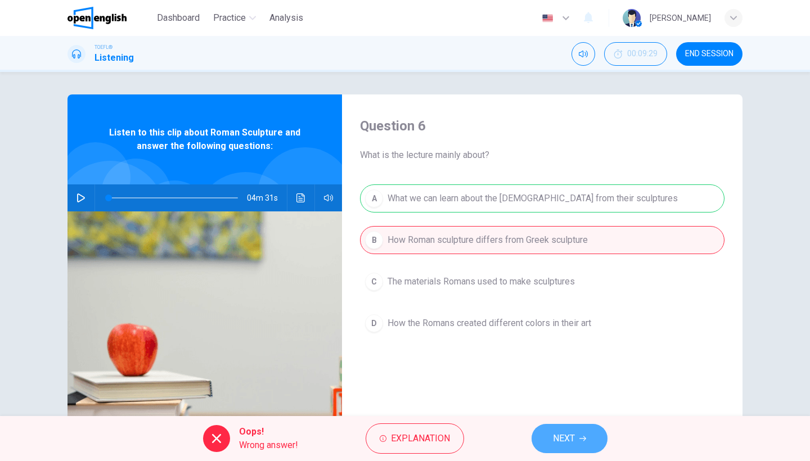
click at [573, 428] on button "NEXT" at bounding box center [570, 438] width 76 height 29
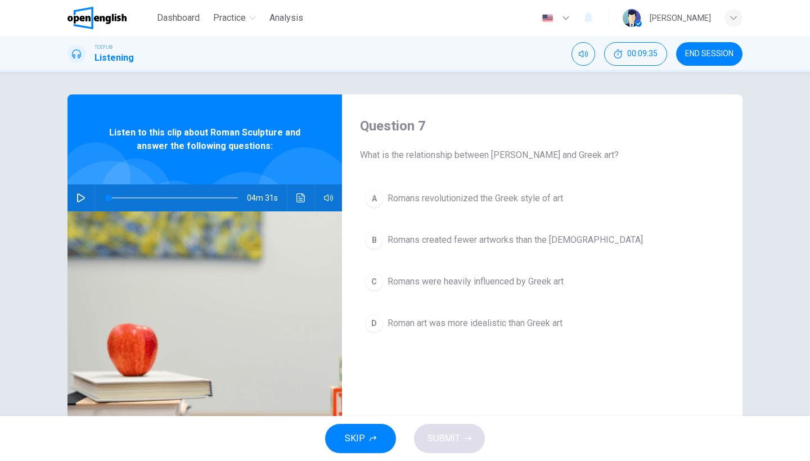
click at [500, 277] on span "Romans were heavily influenced by Greek art" at bounding box center [476, 282] width 176 height 14
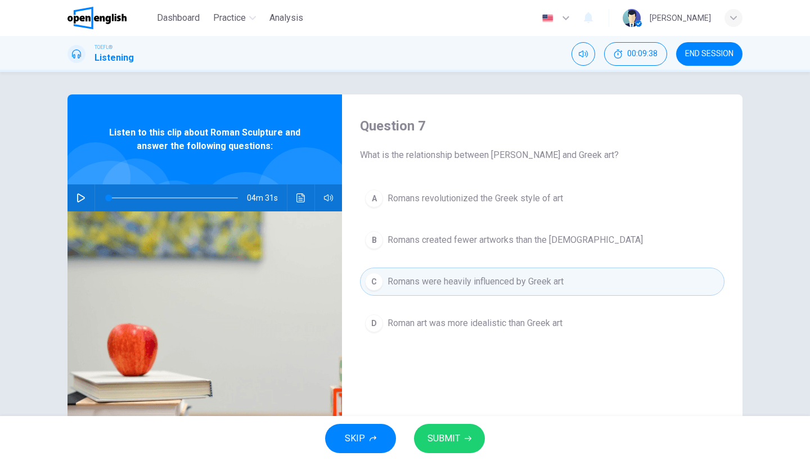
click at [444, 418] on div "SKIP SUBMIT" at bounding box center [405, 438] width 810 height 45
click at [448, 430] on button "SUBMIT" at bounding box center [449, 438] width 71 height 29
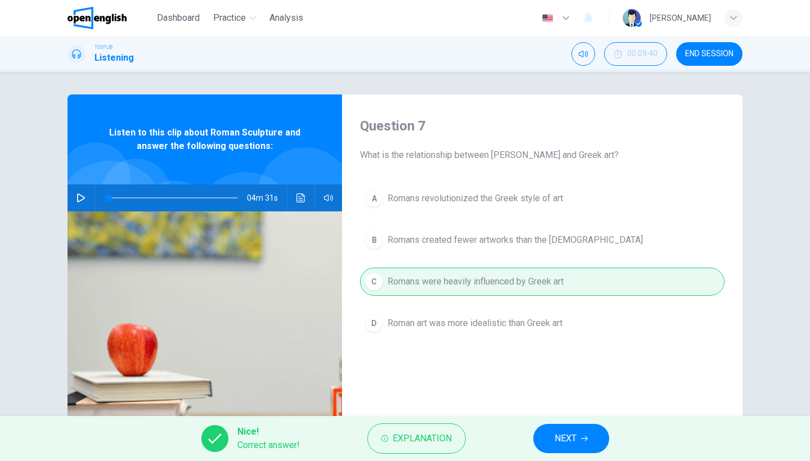
click at [602, 436] on button "NEXT" at bounding box center [571, 438] width 76 height 29
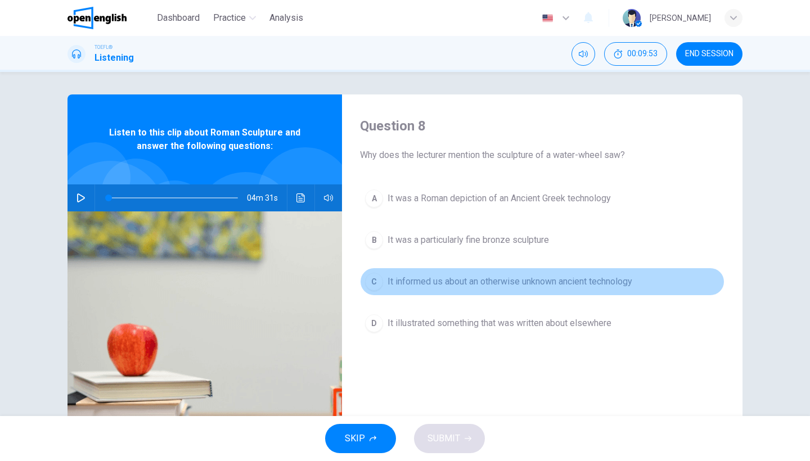
click at [454, 285] on span "It informed us about an otherwise unknown ancient technology" at bounding box center [510, 282] width 245 height 14
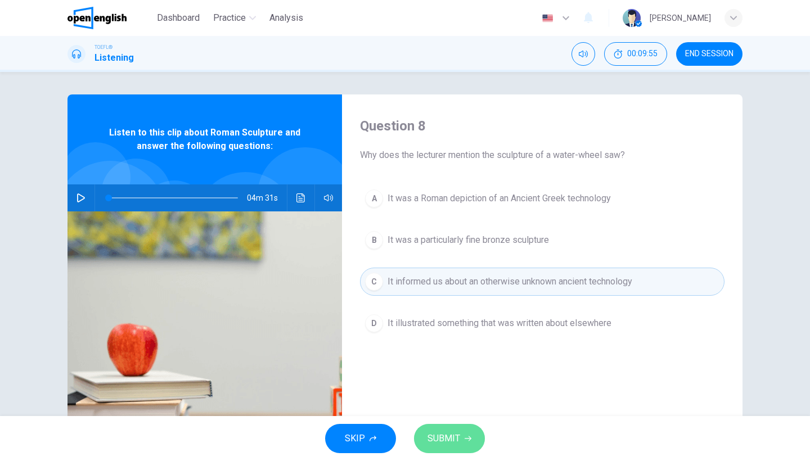
click at [457, 436] on span "SUBMIT" at bounding box center [444, 439] width 33 height 16
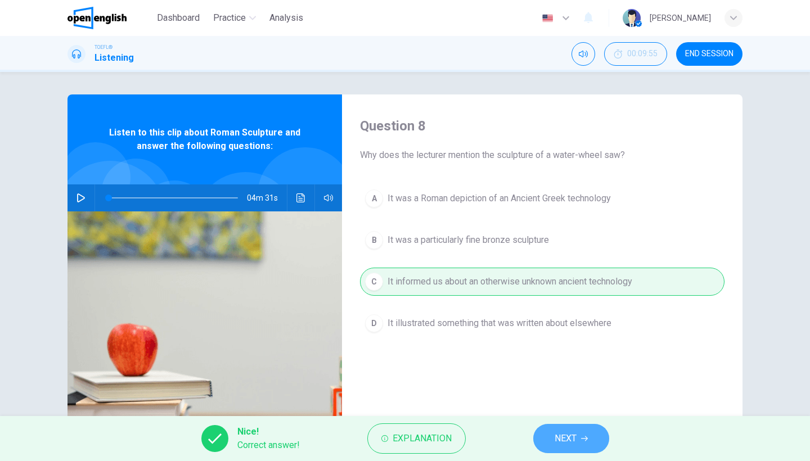
click at [553, 440] on button "NEXT" at bounding box center [571, 438] width 76 height 29
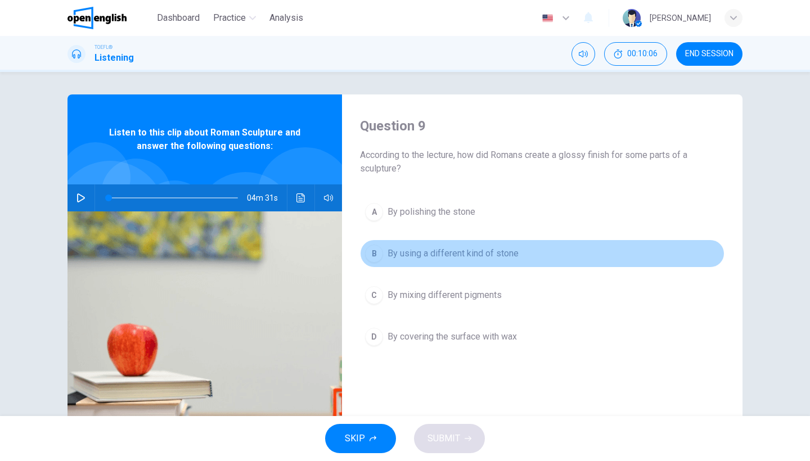
click at [448, 266] on button "B By using a different kind of stone" at bounding box center [542, 254] width 365 height 28
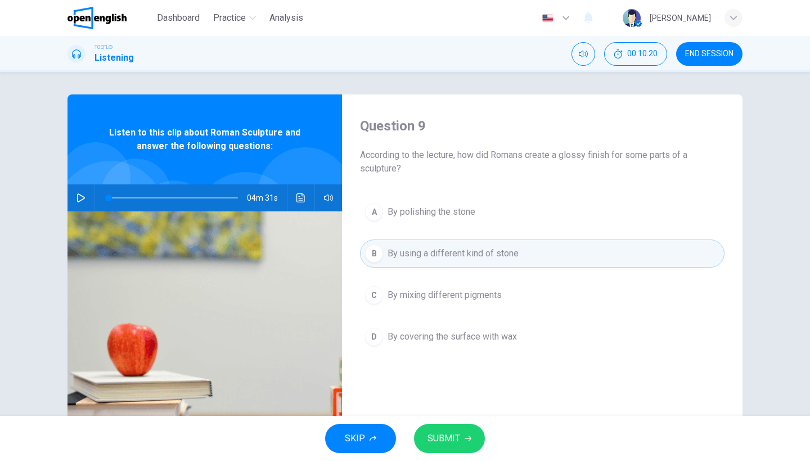
click at [458, 213] on span "By polishing the stone" at bounding box center [432, 212] width 88 height 14
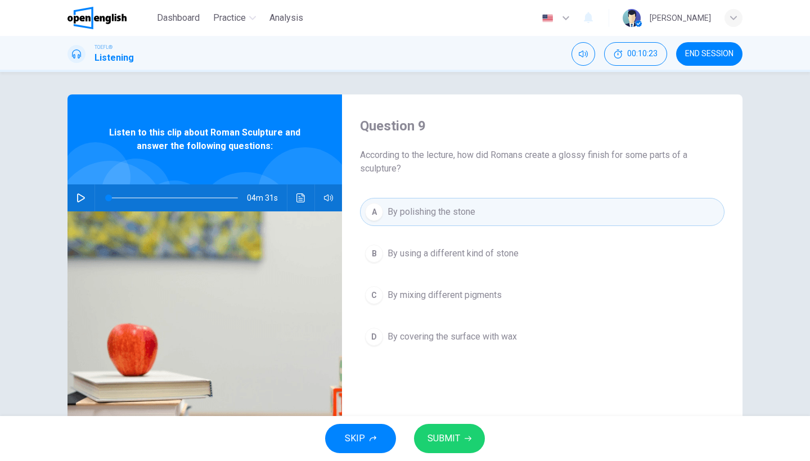
click at [437, 433] on span "SUBMIT" at bounding box center [444, 439] width 33 height 16
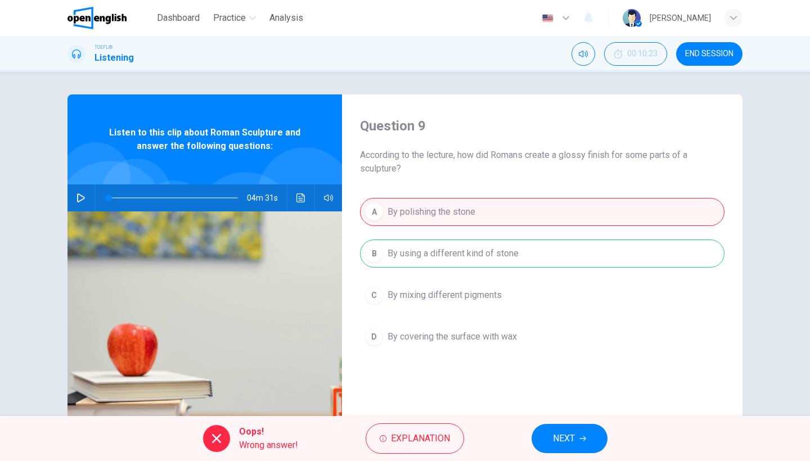
click at [523, 440] on div "Oops! Wrong answer! Explanation NEXT" at bounding box center [405, 438] width 810 height 45
click at [579, 426] on button "NEXT" at bounding box center [570, 438] width 76 height 29
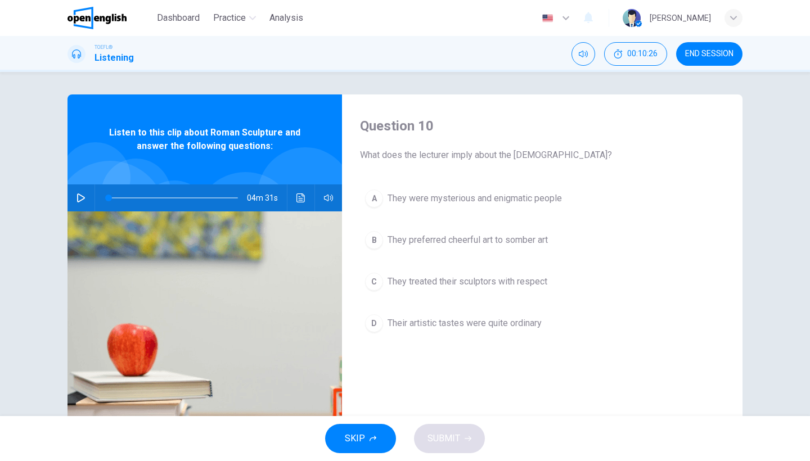
click at [550, 194] on span "They were mysterious and enigmatic people" at bounding box center [475, 199] width 174 height 14
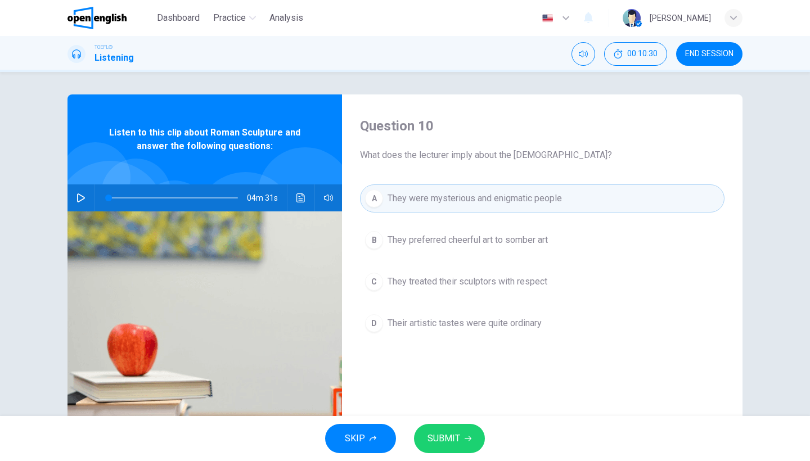
click at [454, 427] on button "SUBMIT" at bounding box center [449, 438] width 71 height 29
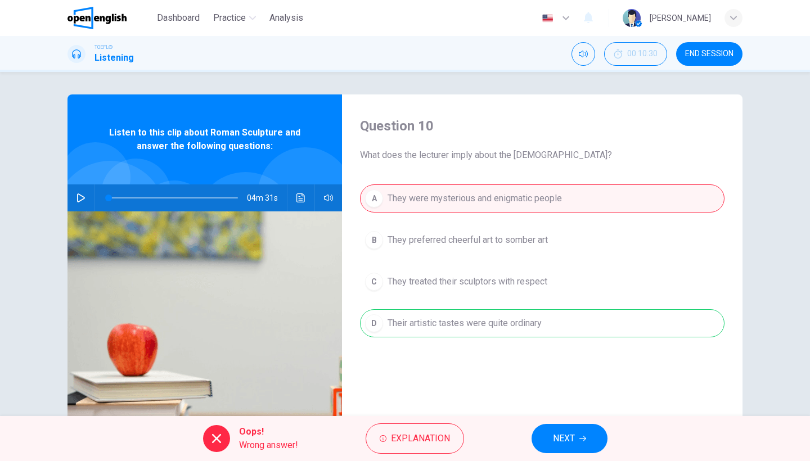
click at [551, 430] on button "NEXT" at bounding box center [570, 438] width 76 height 29
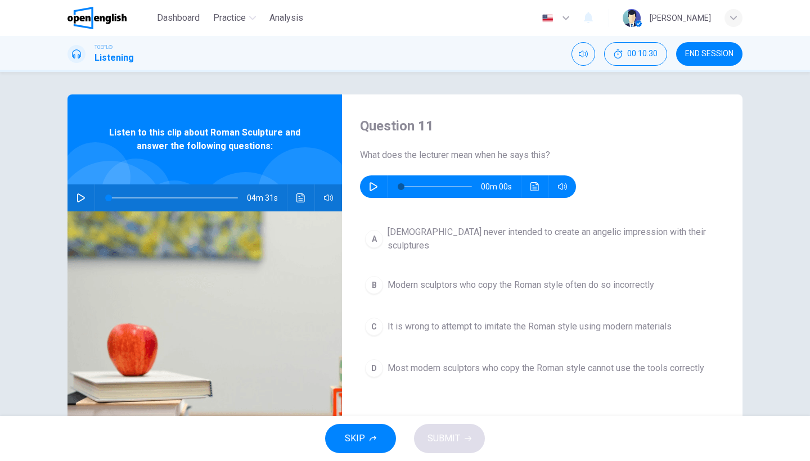
click at [375, 193] on button "button" at bounding box center [374, 187] width 18 height 23
type input "*"
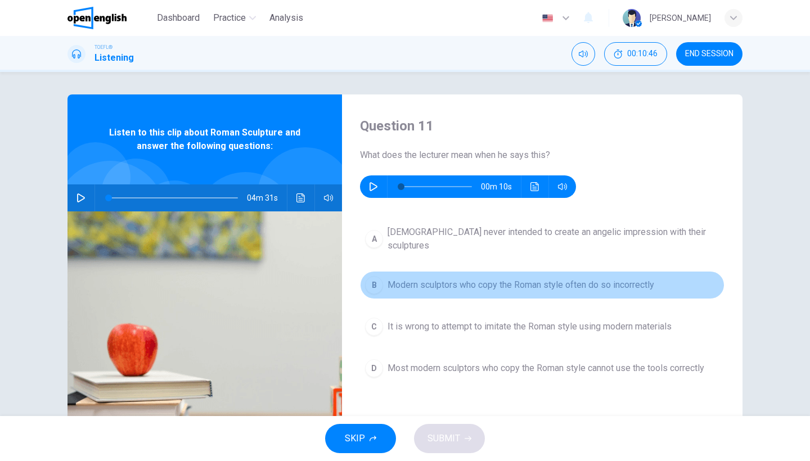
click at [495, 279] on span "Modern sculptors who copy the Roman style often do so incorrectly" at bounding box center [521, 286] width 267 height 14
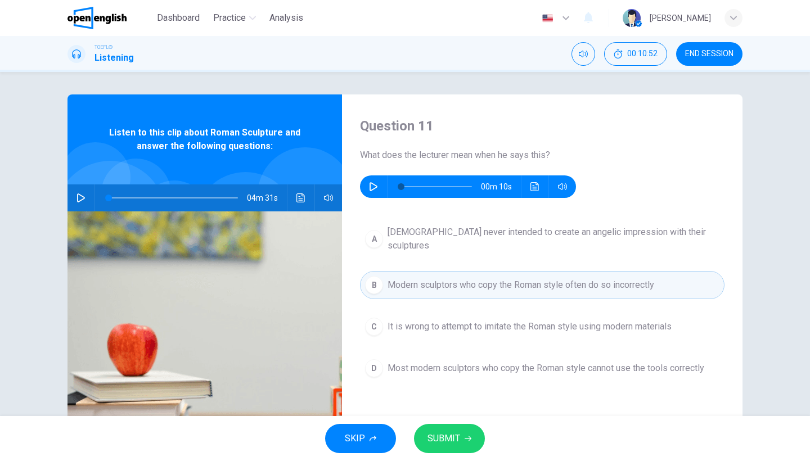
click at [459, 436] on span "SUBMIT" at bounding box center [444, 439] width 33 height 16
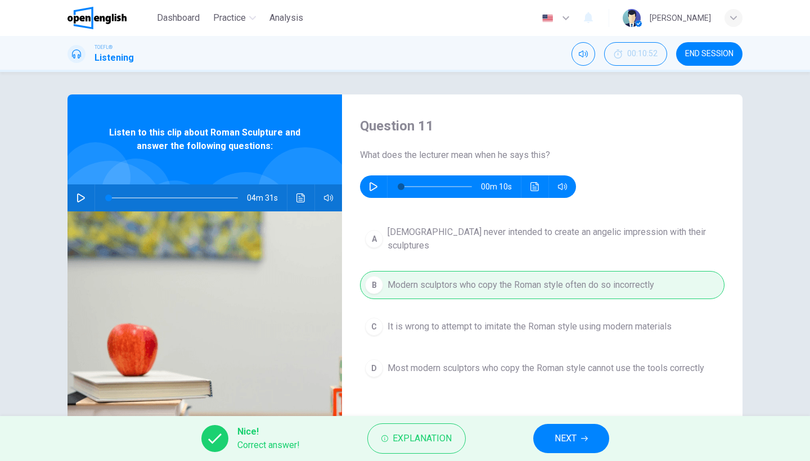
click at [586, 435] on button "NEXT" at bounding box center [571, 438] width 76 height 29
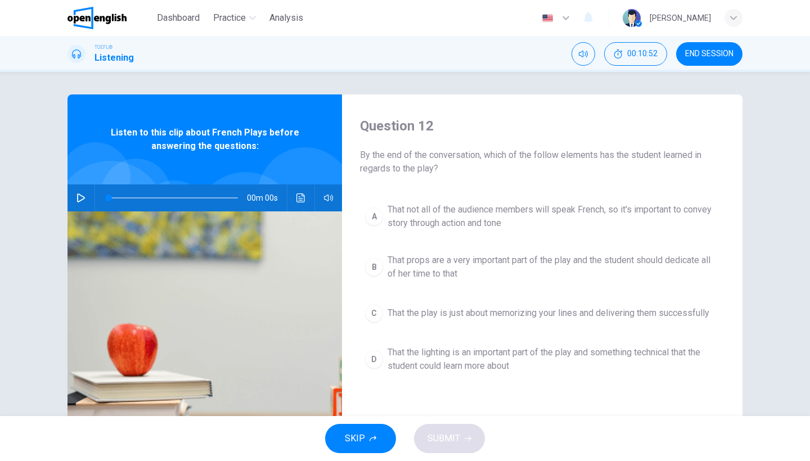
click at [716, 53] on span "END SESSION" at bounding box center [709, 54] width 48 height 9
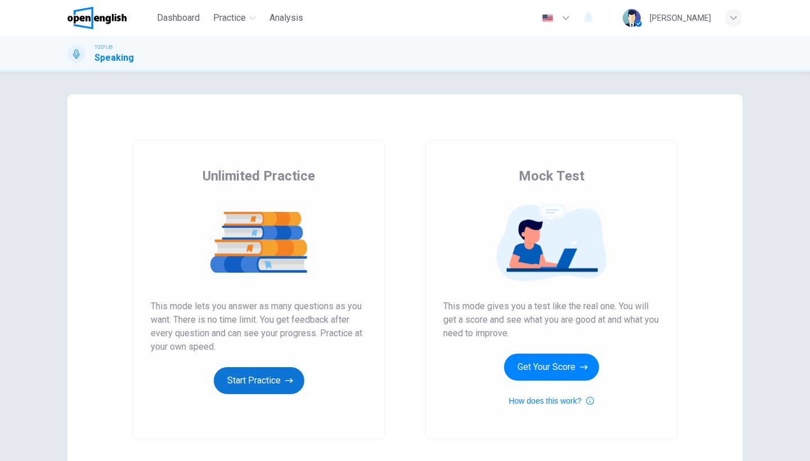
click at [266, 378] on button "Start Practice" at bounding box center [259, 380] width 91 height 27
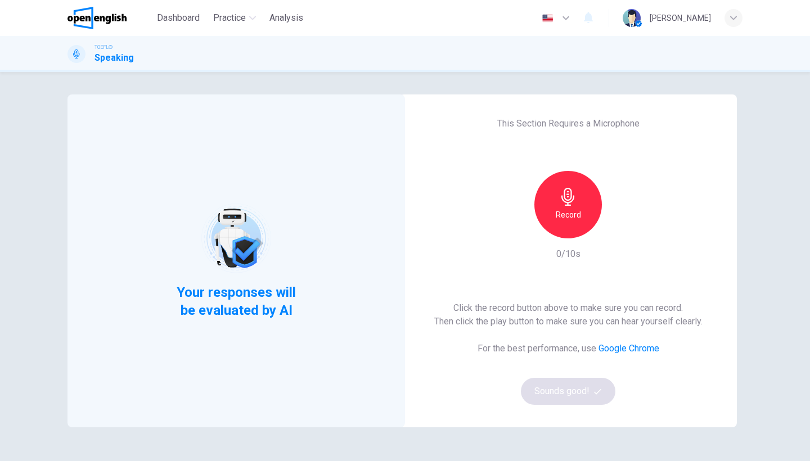
click at [555, 208] on div "Record" at bounding box center [569, 205] width 68 height 68
click at [587, 218] on div "Stop" at bounding box center [569, 205] width 68 height 68
click at [589, 394] on button "Sounds good!" at bounding box center [568, 391] width 95 height 27
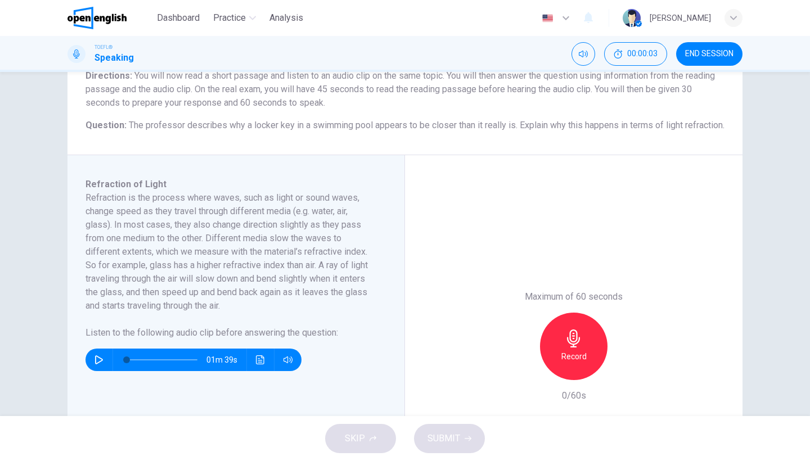
scroll to position [106, 0]
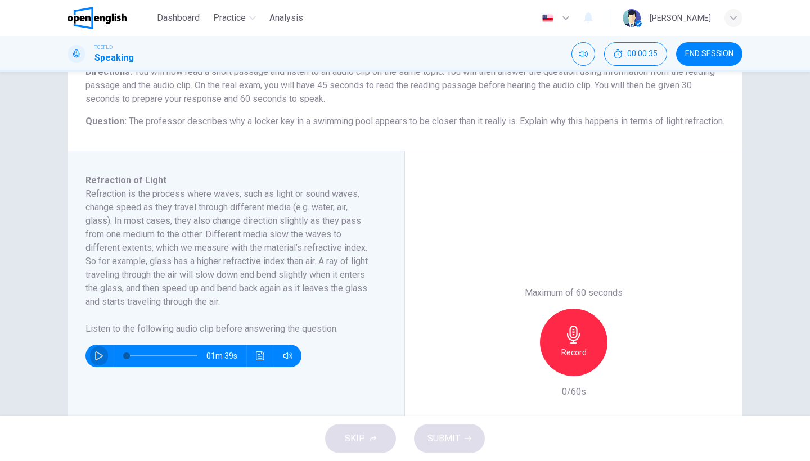
click at [96, 361] on icon "button" at bounding box center [99, 356] width 9 height 9
type input "*"
click at [256, 361] on icon "Click to see the audio transcription" at bounding box center [260, 356] width 9 height 9
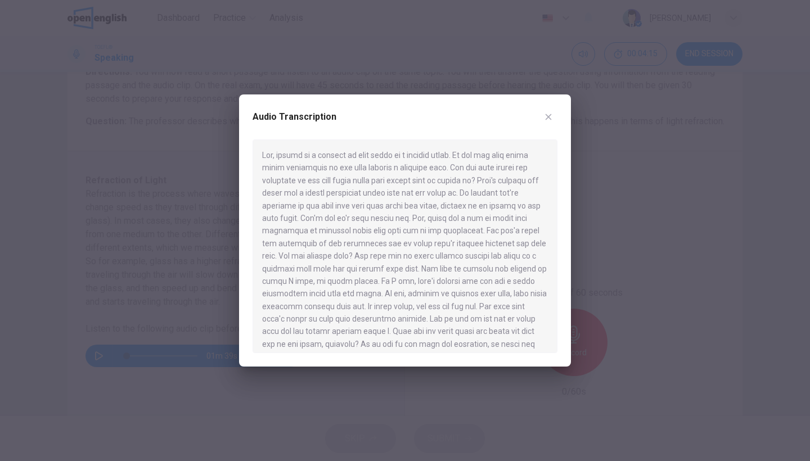
click at [620, 237] on div at bounding box center [405, 230] width 810 height 461
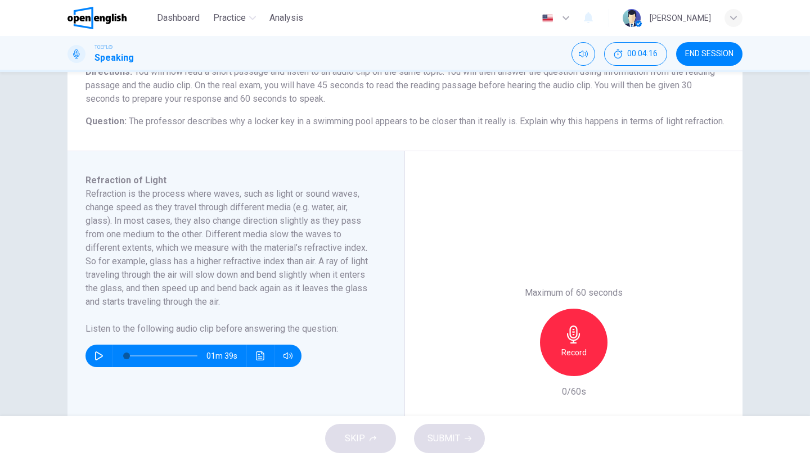
click at [545, 344] on div "Record" at bounding box center [574, 343] width 68 height 68
click at [423, 441] on button "SUBMIT" at bounding box center [449, 438] width 71 height 29
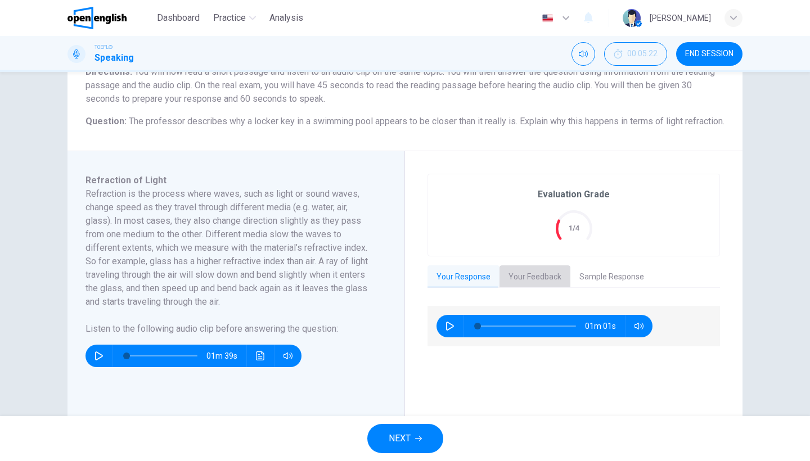
click at [554, 289] on button "Your Feedback" at bounding box center [535, 278] width 71 height 24
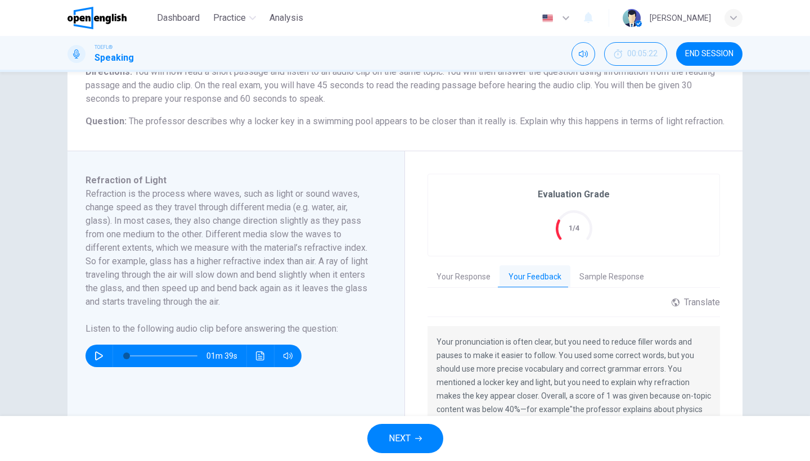
scroll to position [180, 0]
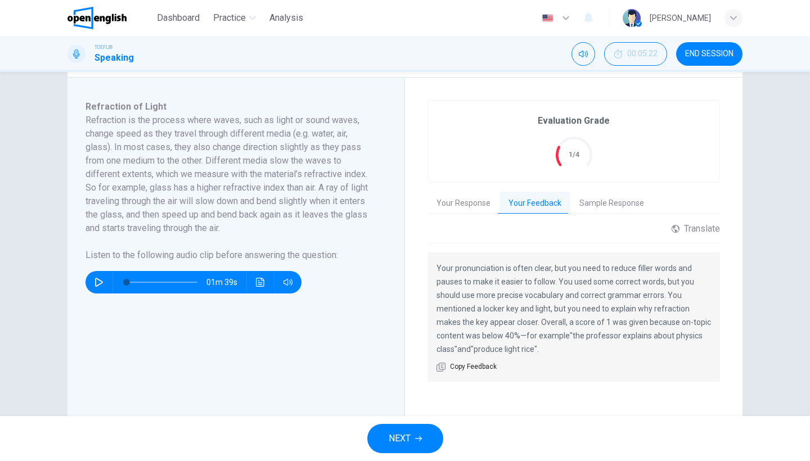
click at [702, 59] on button "END SESSION" at bounding box center [709, 54] width 66 height 24
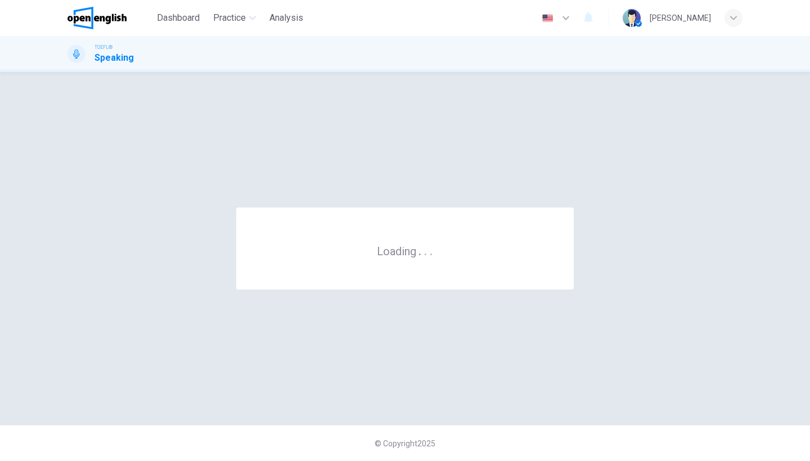
scroll to position [0, 0]
